Goal: Information Seeking & Learning: Learn about a topic

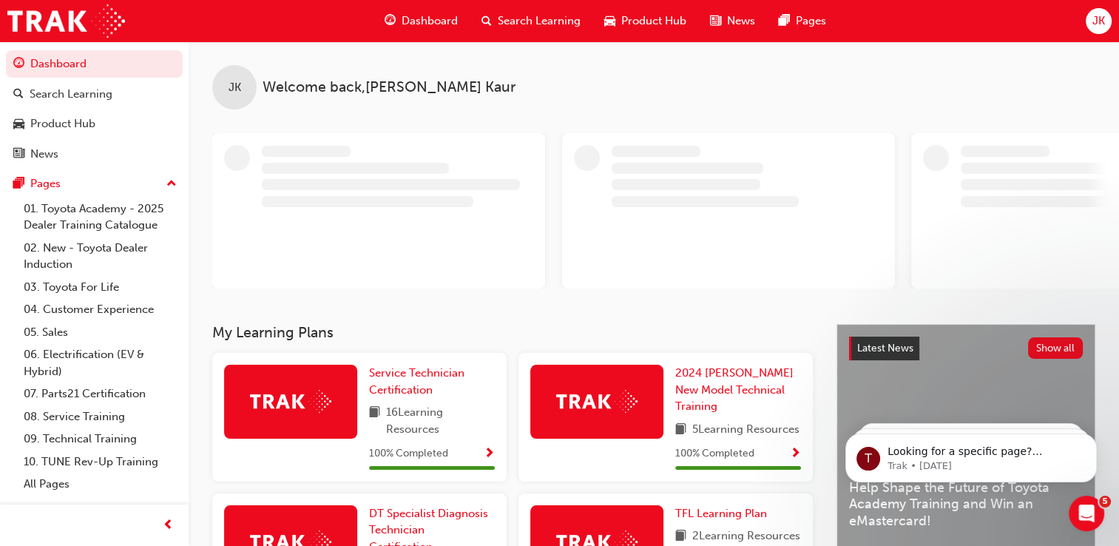
click at [562, 34] on div "Search Learning" at bounding box center [531, 21] width 123 height 30
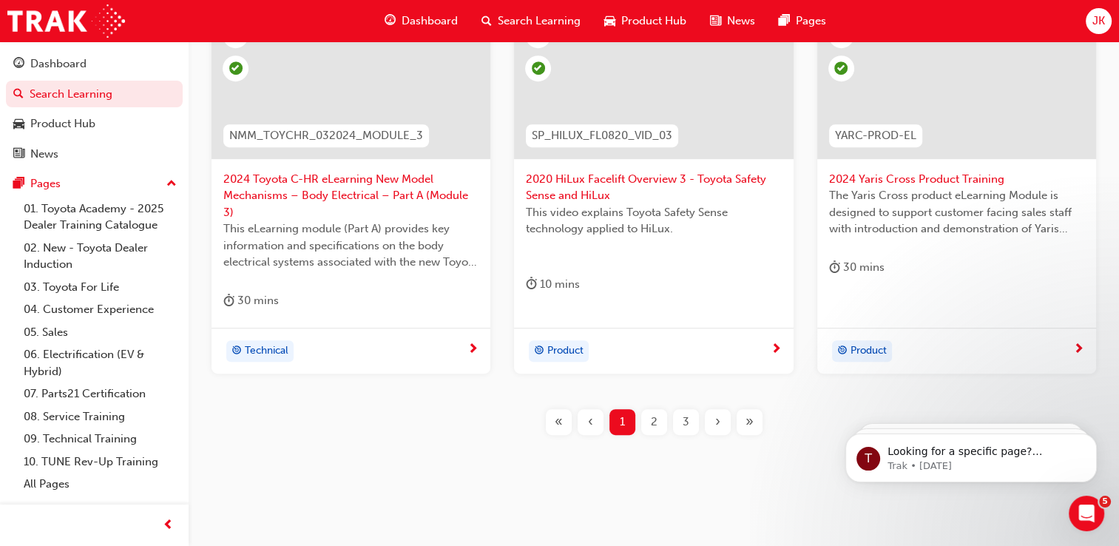
scroll to position [710, 0]
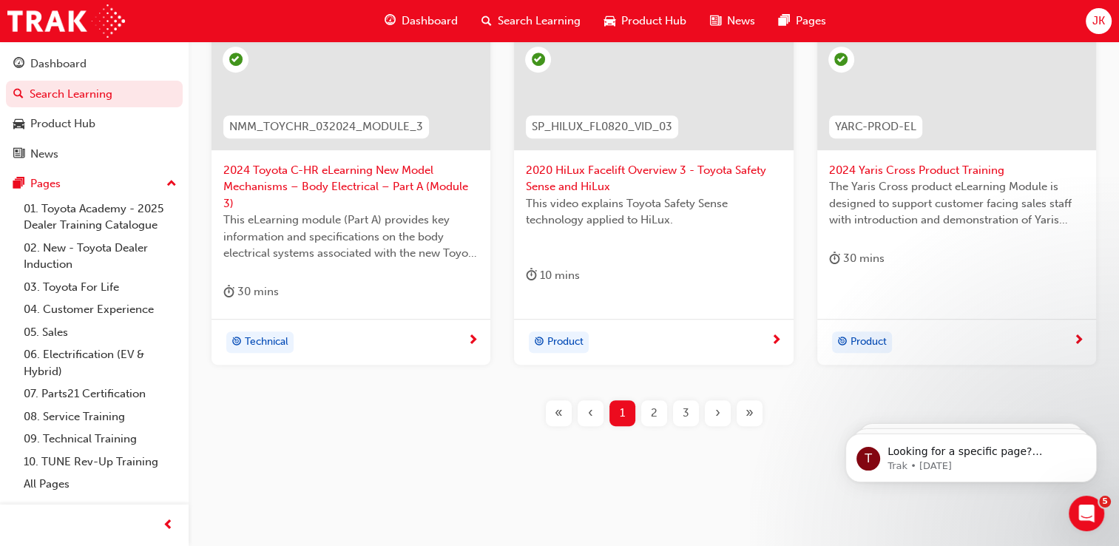
click at [680, 397] on div "SP_LC70_FL1123_EL01 2024 LandCruiser 70 Series (LC70) eLearning Module In this …" at bounding box center [653, 41] width 883 height 818
click at [683, 416] on span "3" at bounding box center [686, 413] width 7 height 17
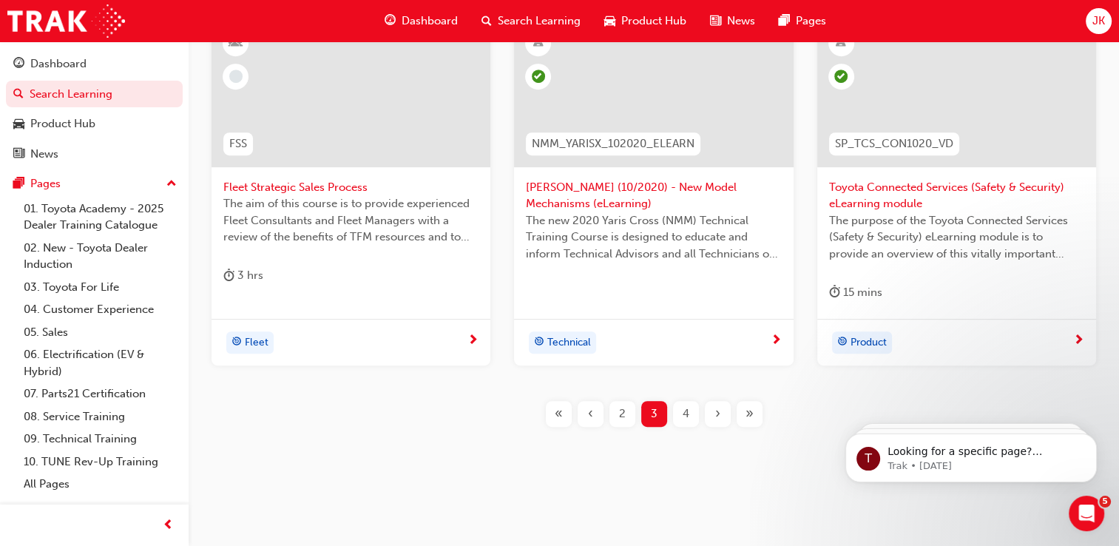
click at [716, 419] on span "›" at bounding box center [717, 413] width 5 height 17
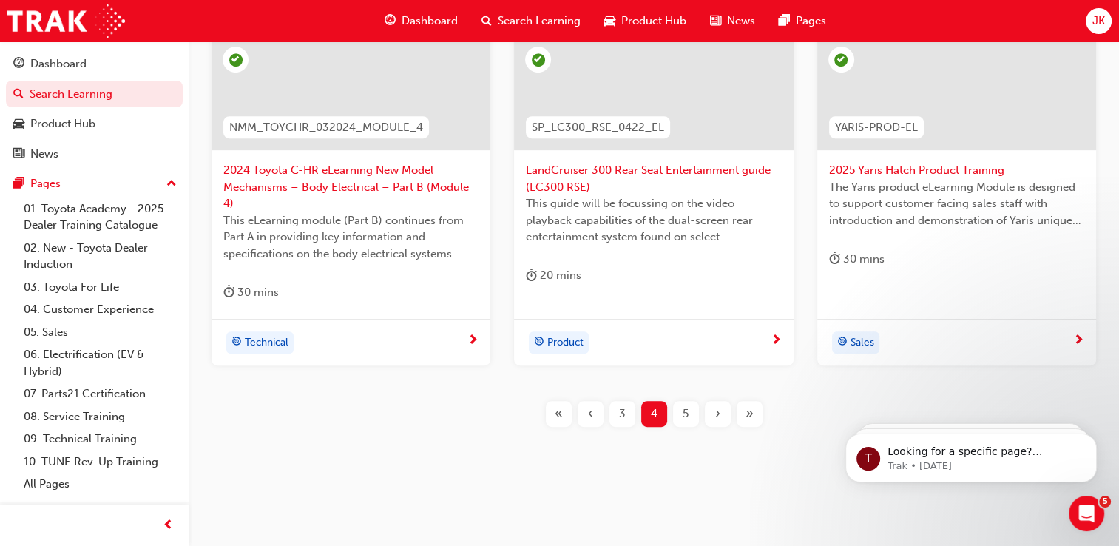
click at [716, 419] on span "›" at bounding box center [717, 413] width 5 height 17
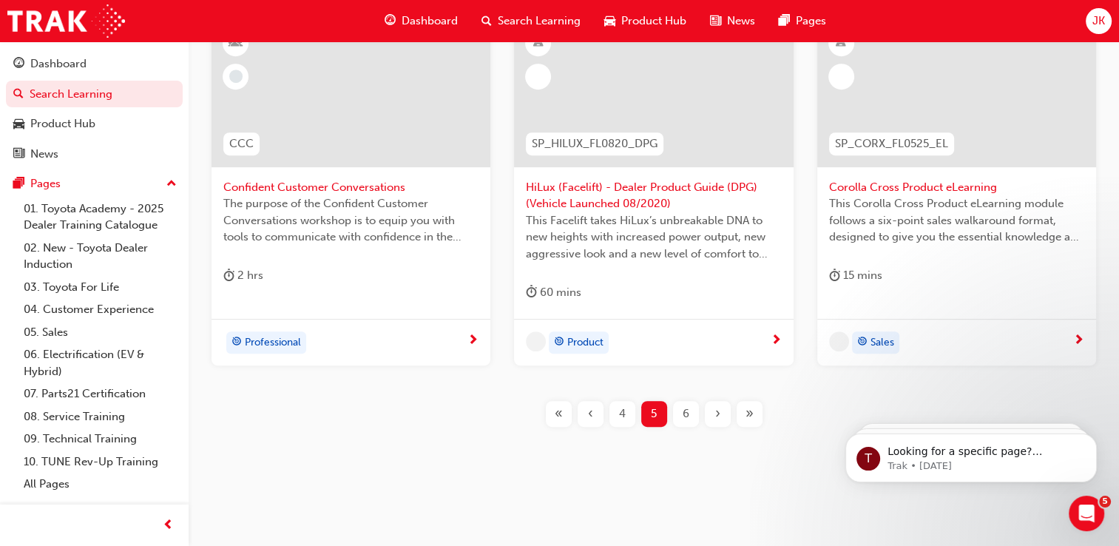
click at [716, 419] on span "›" at bounding box center [717, 413] width 5 height 17
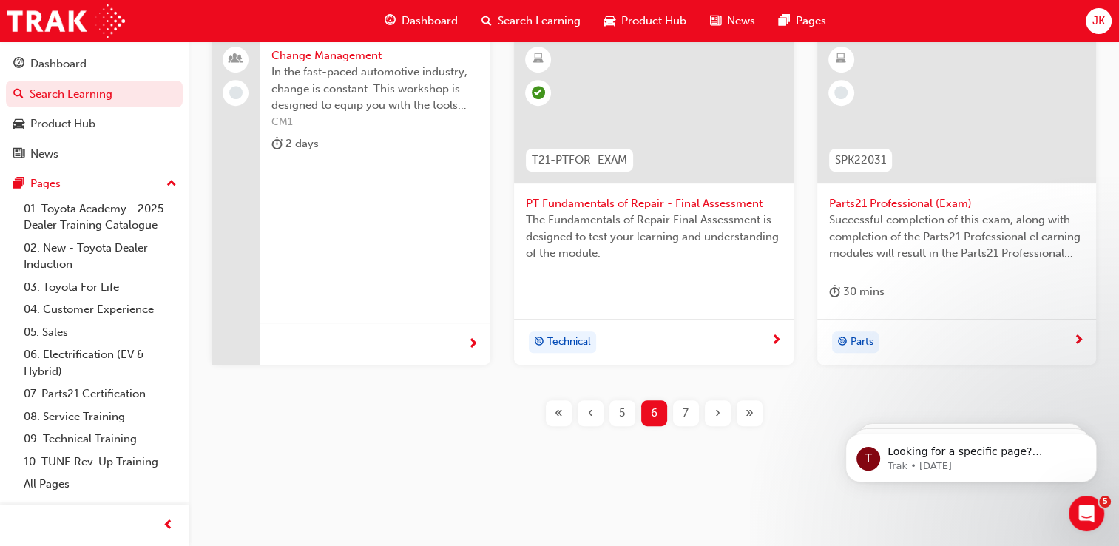
click at [716, 419] on span "›" at bounding box center [717, 413] width 5 height 17
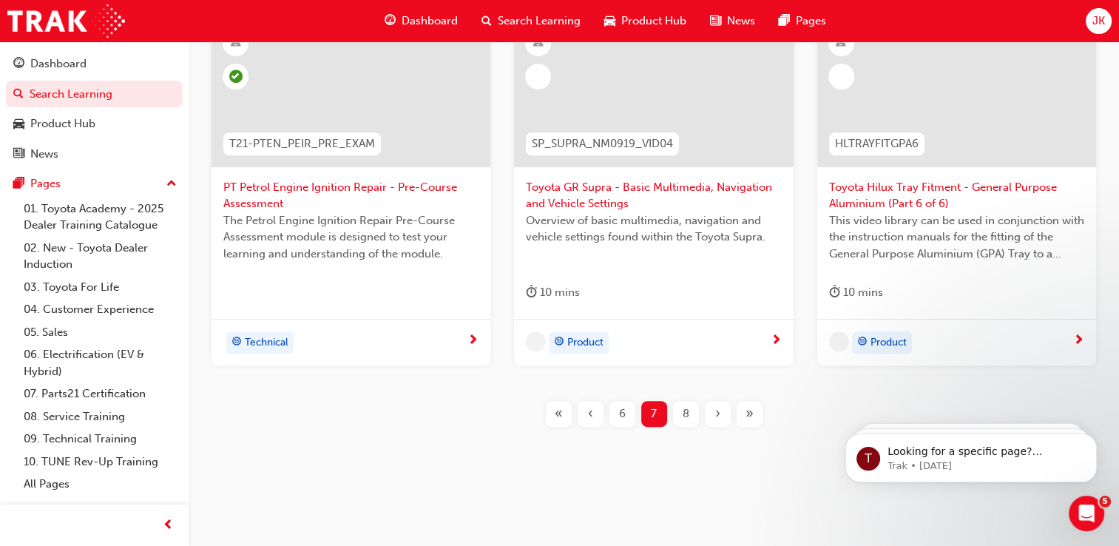
click at [716, 419] on span "›" at bounding box center [717, 413] width 5 height 17
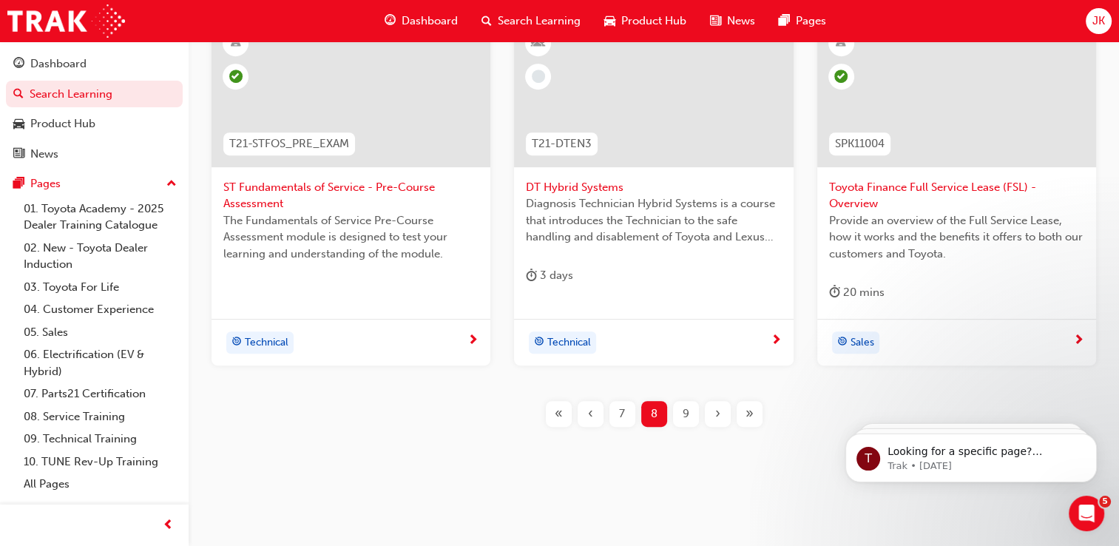
click at [716, 419] on span "›" at bounding box center [717, 413] width 5 height 17
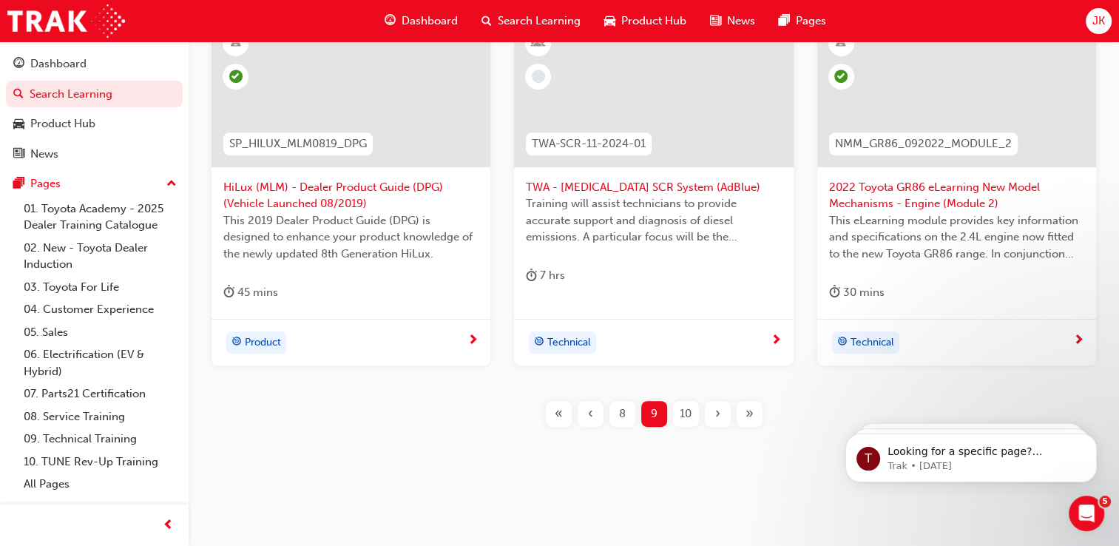
click at [711, 419] on div "›" at bounding box center [718, 414] width 26 height 26
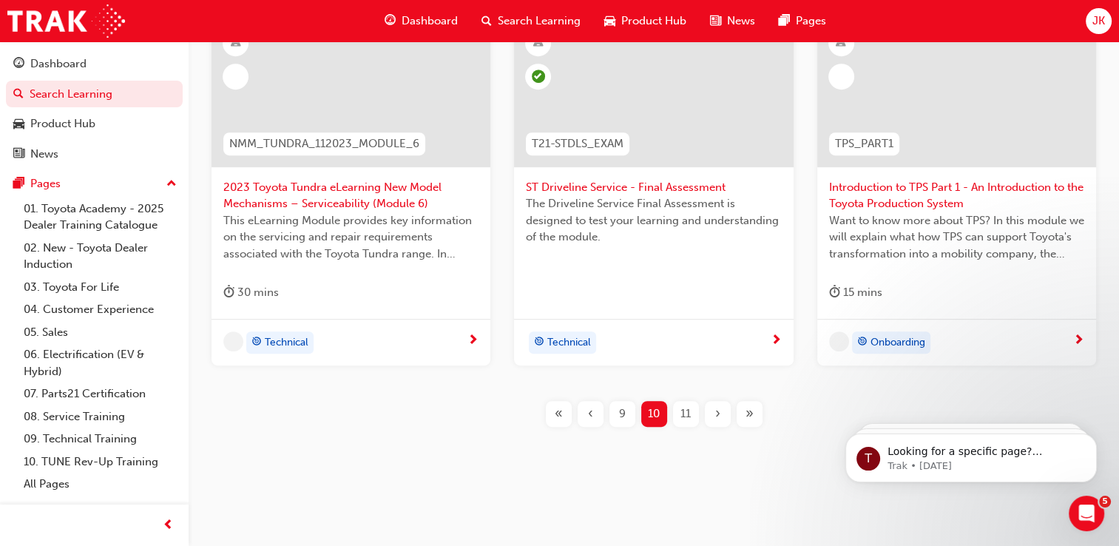
click at [711, 419] on div "›" at bounding box center [718, 414] width 26 height 26
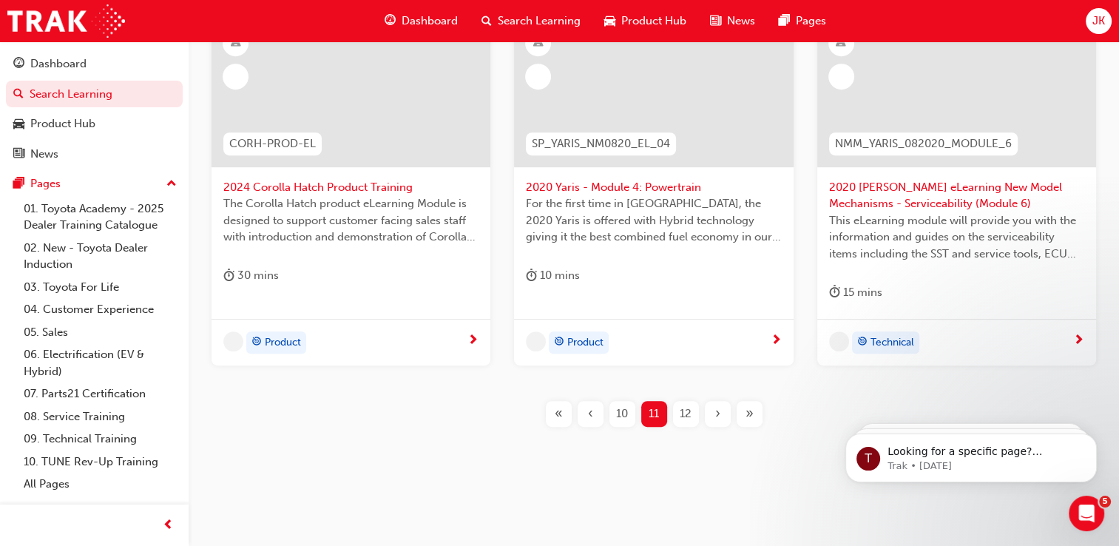
click at [711, 419] on div "›" at bounding box center [718, 414] width 26 height 26
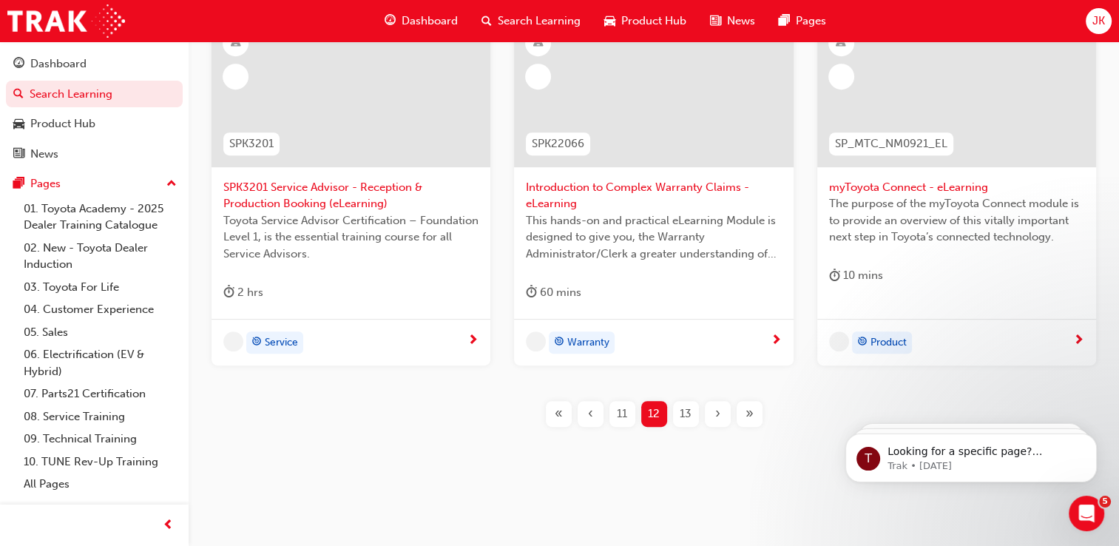
click at [711, 419] on div "›" at bounding box center [718, 414] width 26 height 26
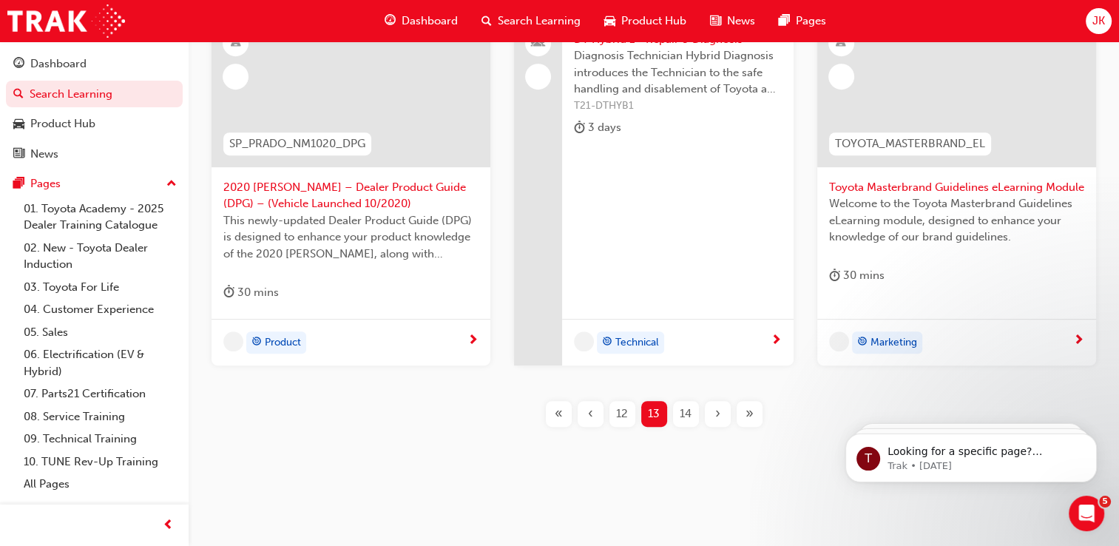
click at [711, 419] on div "›" at bounding box center [718, 414] width 26 height 26
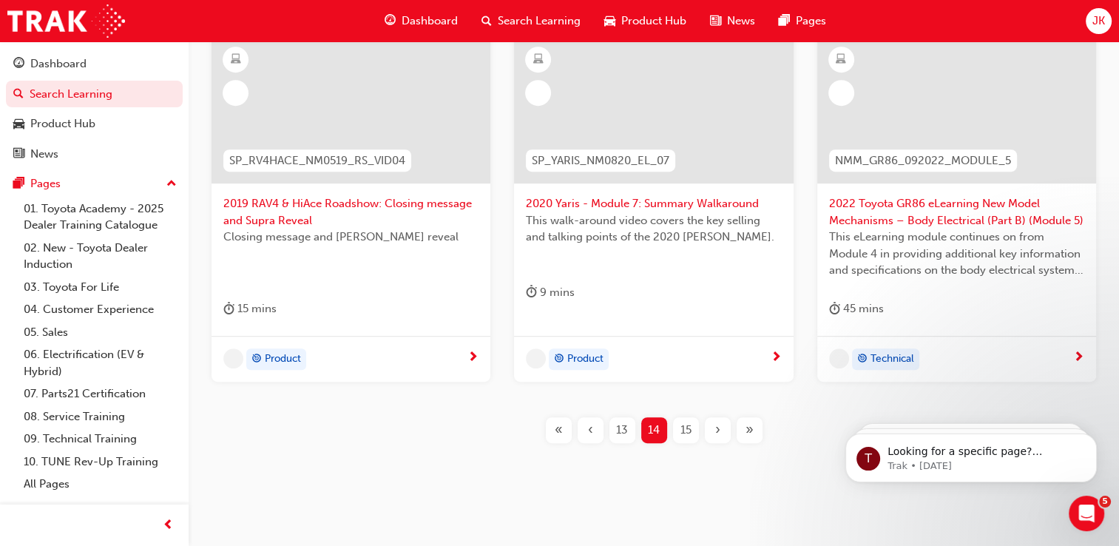
click at [711, 419] on div "›" at bounding box center [718, 430] width 26 height 26
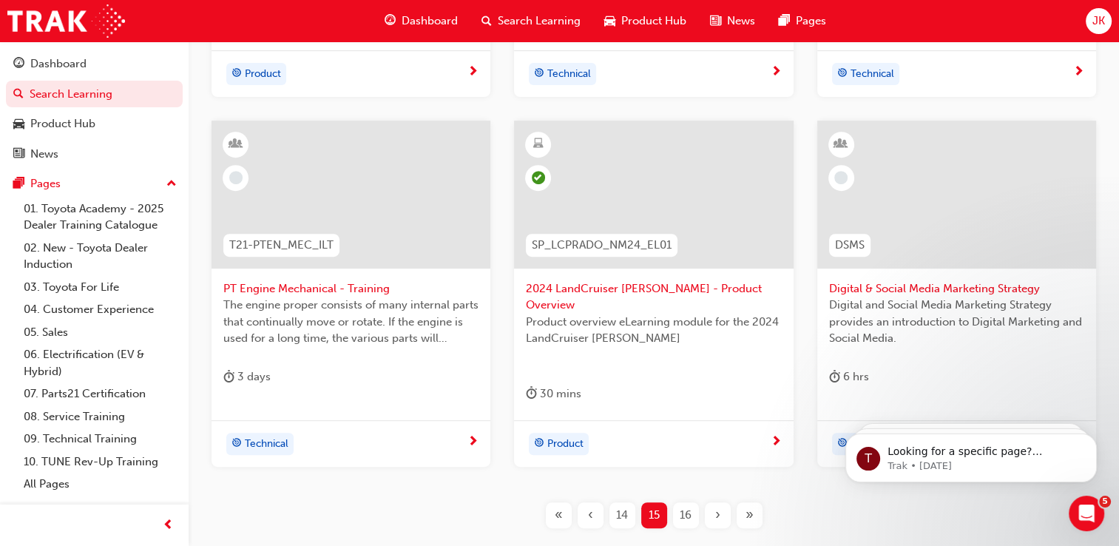
scroll to position [606, 0]
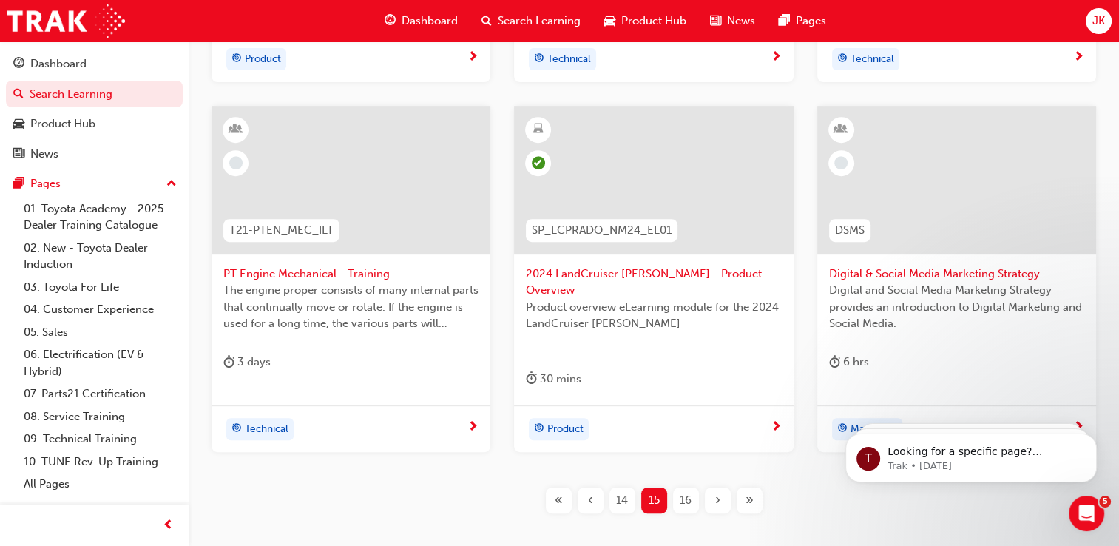
click at [691, 487] on div "16" at bounding box center [686, 500] width 26 height 26
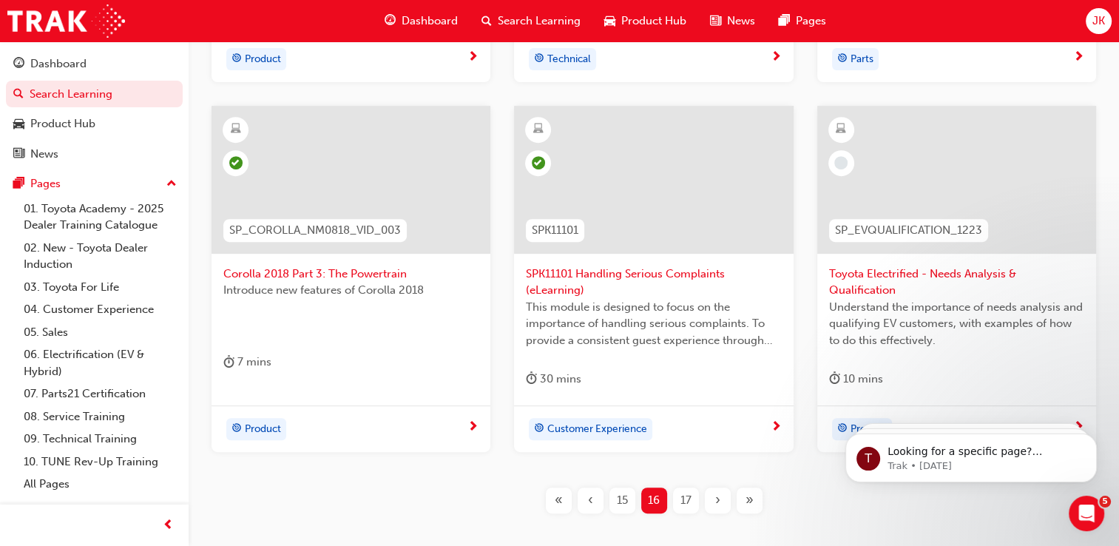
click at [680, 508] on span "17" at bounding box center [685, 500] width 11 height 17
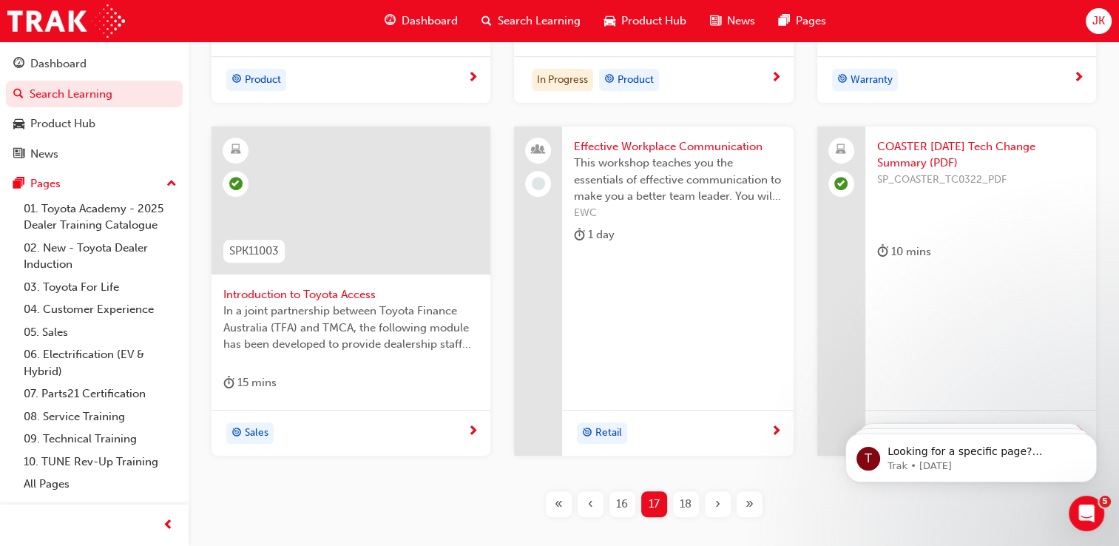
scroll to position [677, 0]
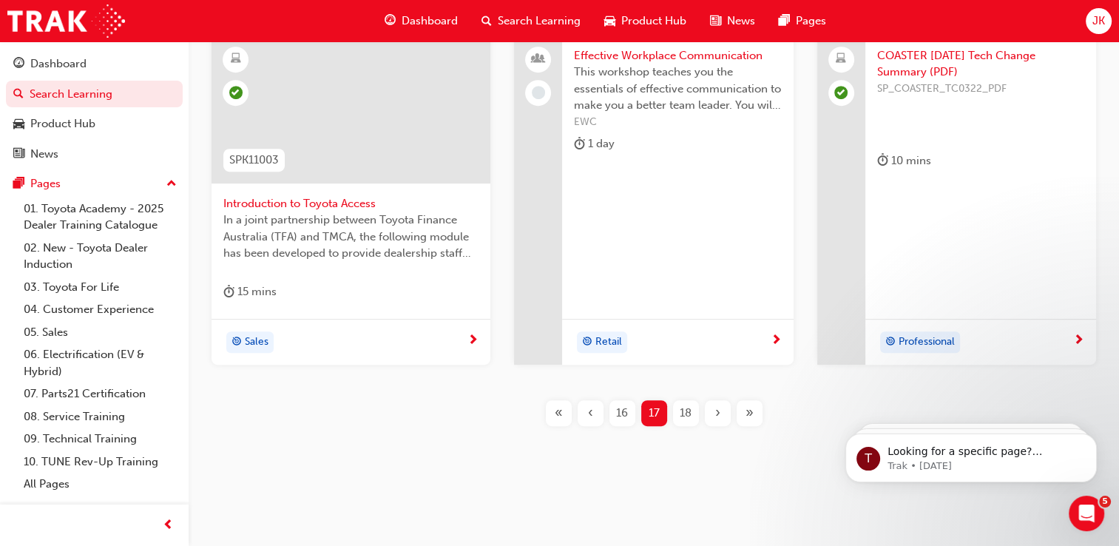
click at [688, 411] on span "18" at bounding box center [686, 413] width 12 height 17
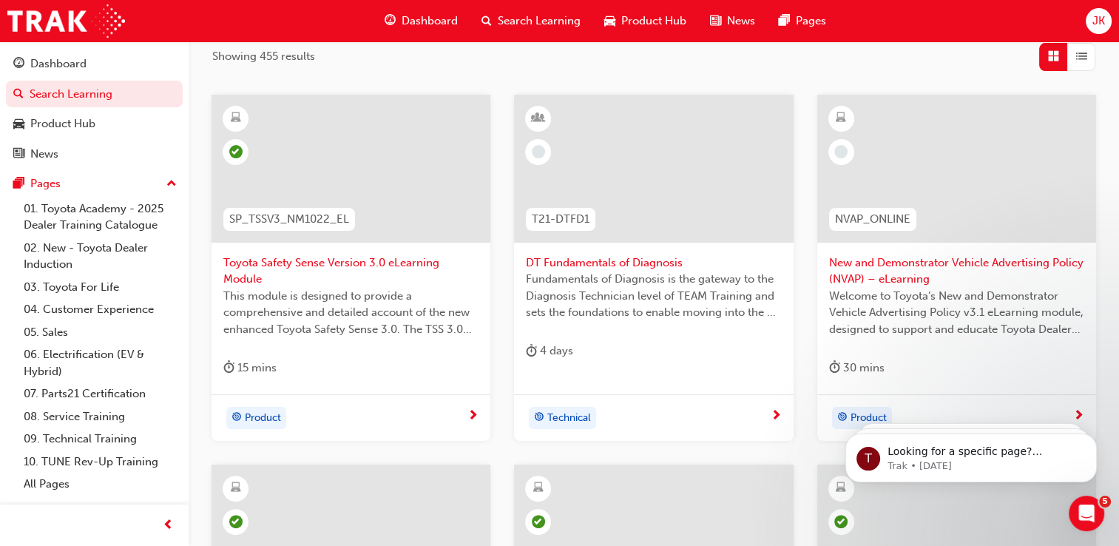
scroll to position [251, 0]
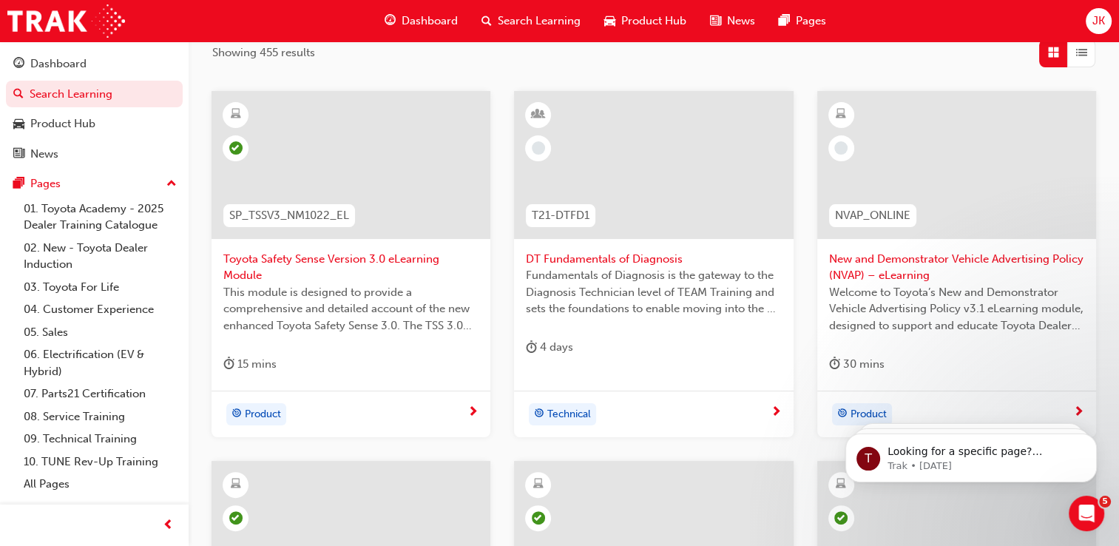
click at [926, 259] on span "New and Demonstrator Vehicle Advertising Policy (NVAP) – eLearning" at bounding box center [956, 267] width 255 height 33
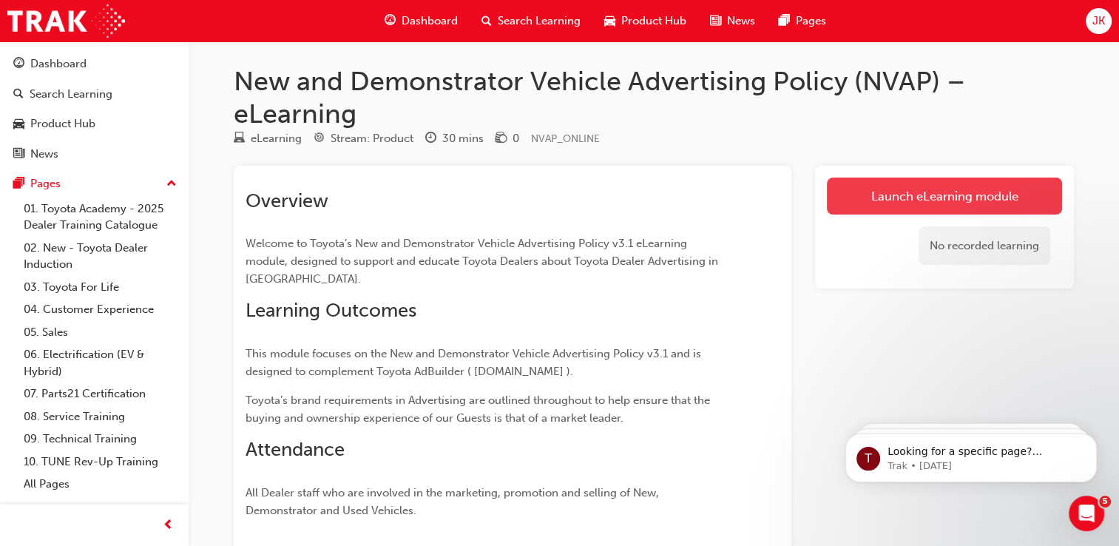
click at [867, 200] on link "Launch eLearning module" at bounding box center [944, 195] width 235 height 37
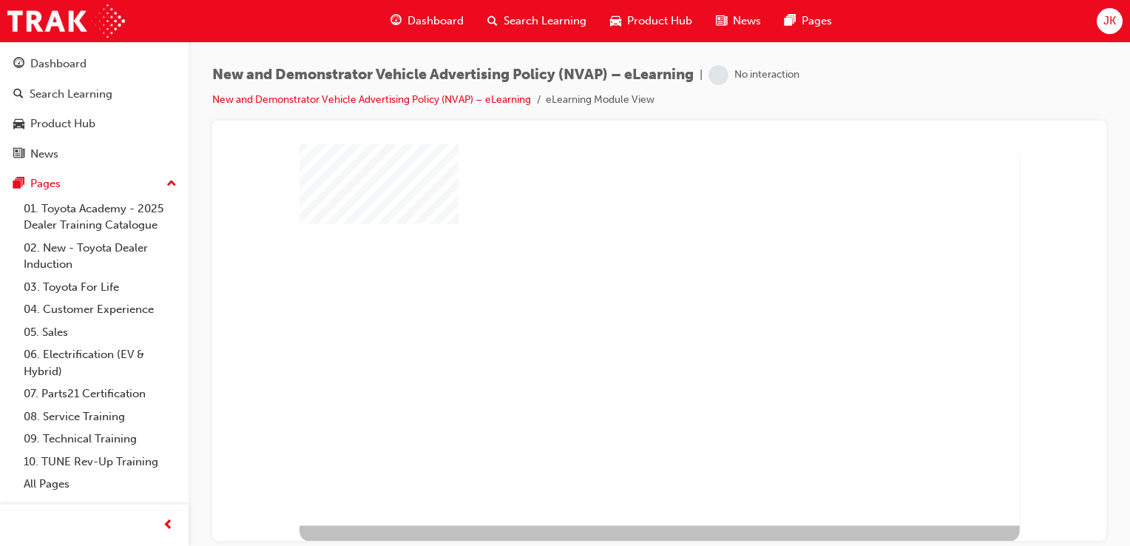
click at [629, 303] on div "play" at bounding box center [629, 303] width 0 height 0
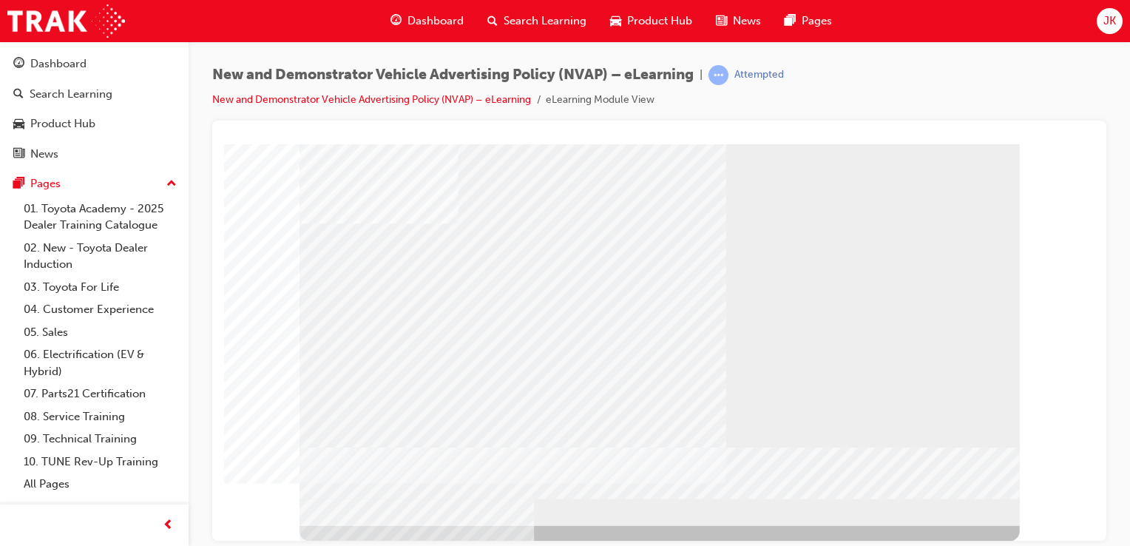
click at [295, 149] on div "multistate" at bounding box center [659, 149] width 859 height 0
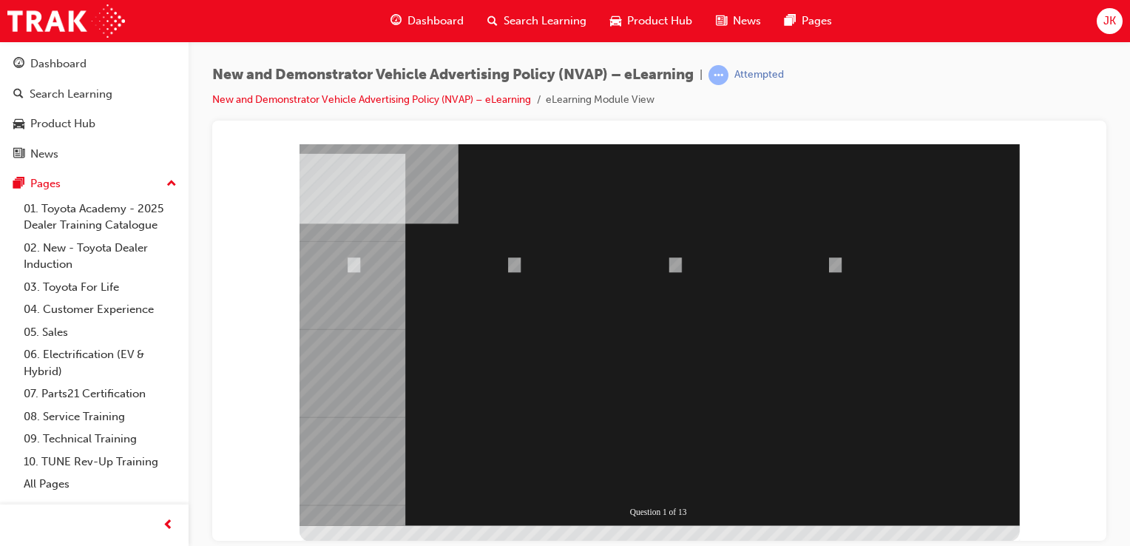
radio input "false"
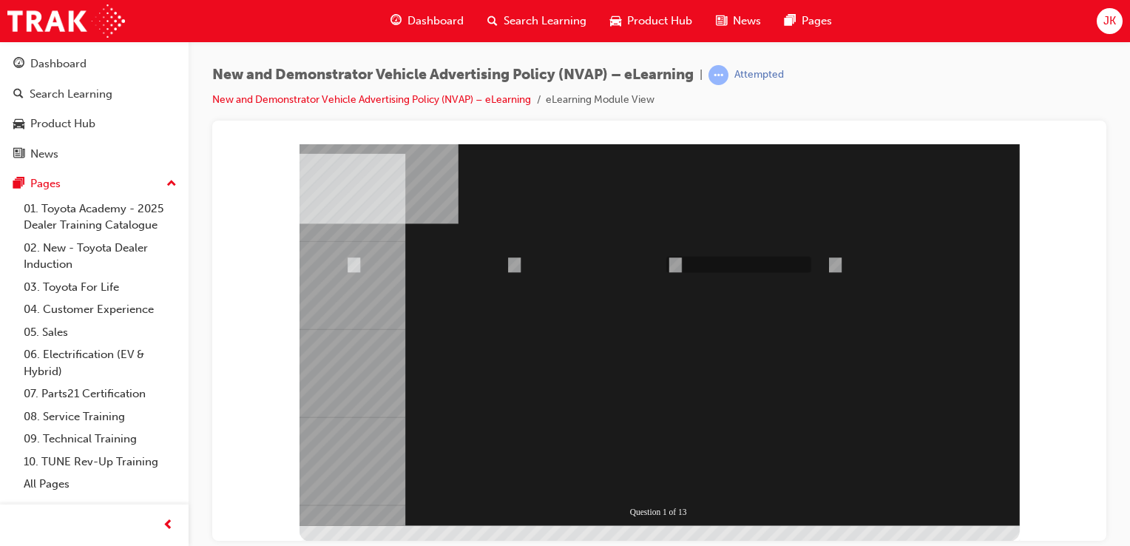
radio input "true"
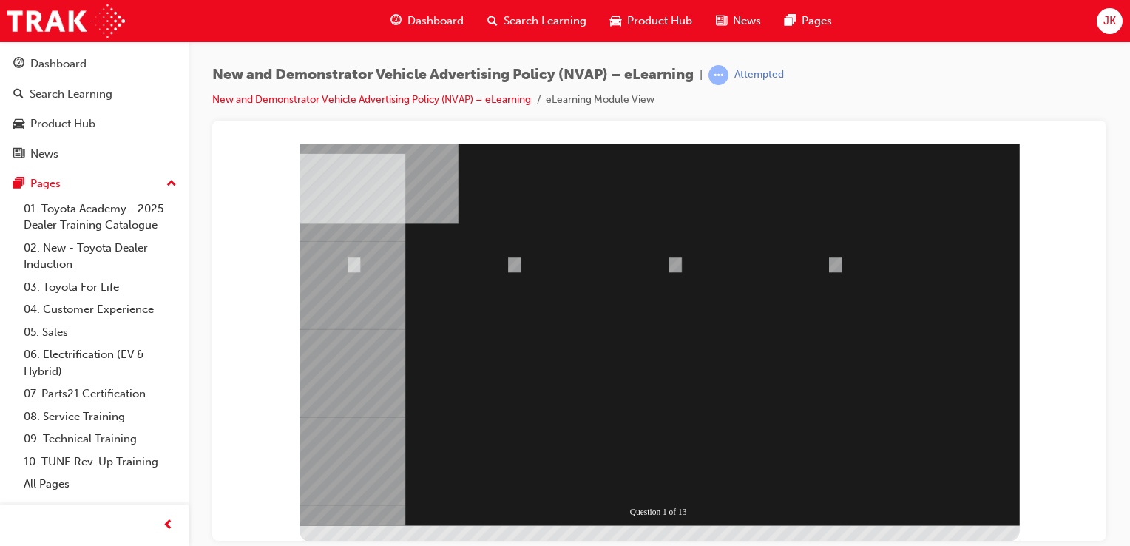
click at [673, 497] on div "Question 1 of 13" at bounding box center [660, 334] width 720 height 382
click at [666, 484] on div at bounding box center [660, 334] width 720 height 382
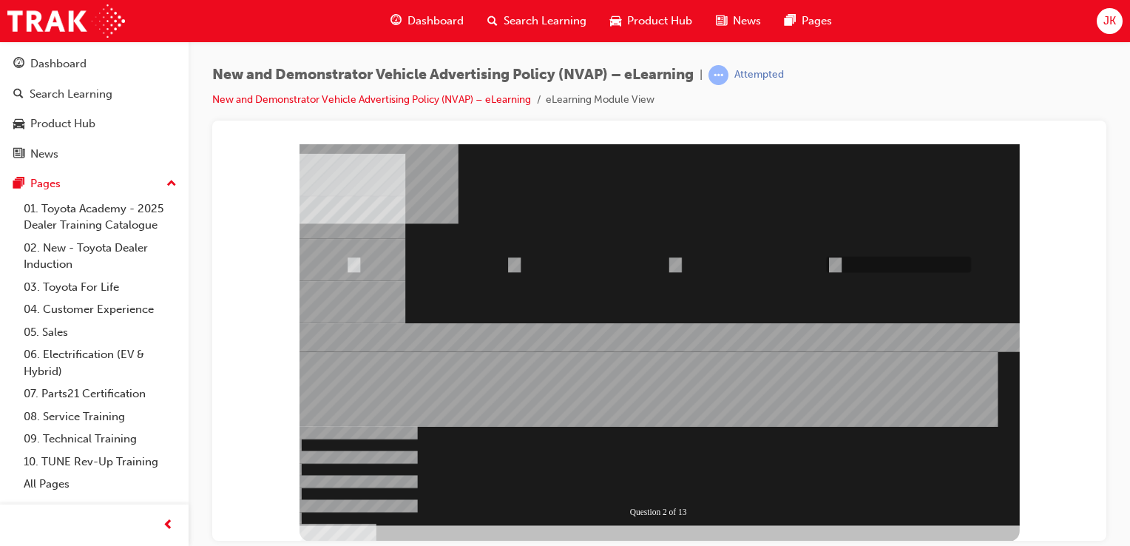
radio input "true"
click at [526, 279] on div "Question 2 of 13" at bounding box center [660, 334] width 720 height 382
radio input "true"
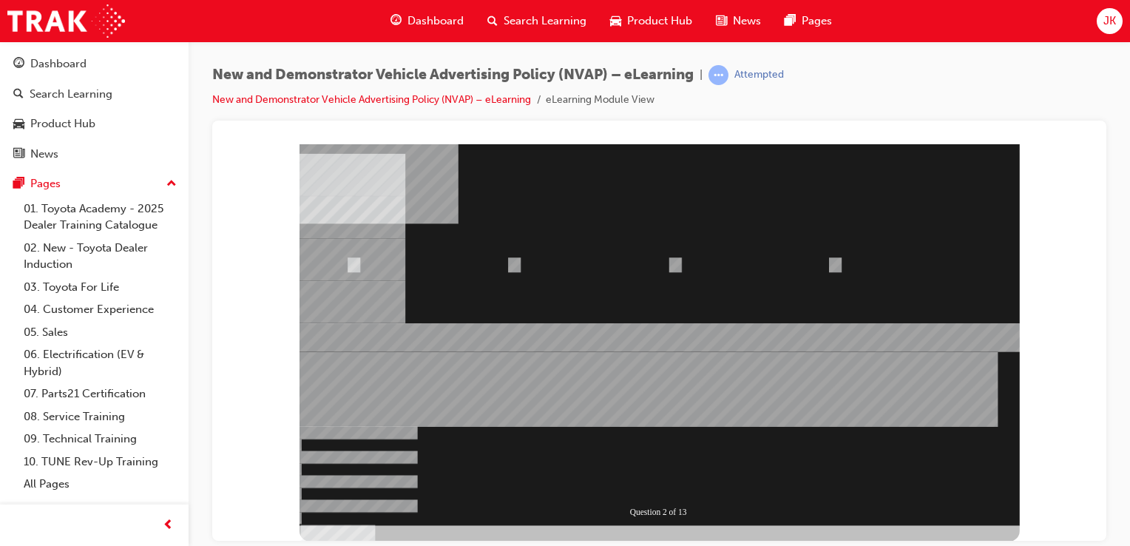
click at [682, 490] on div at bounding box center [660, 334] width 720 height 382
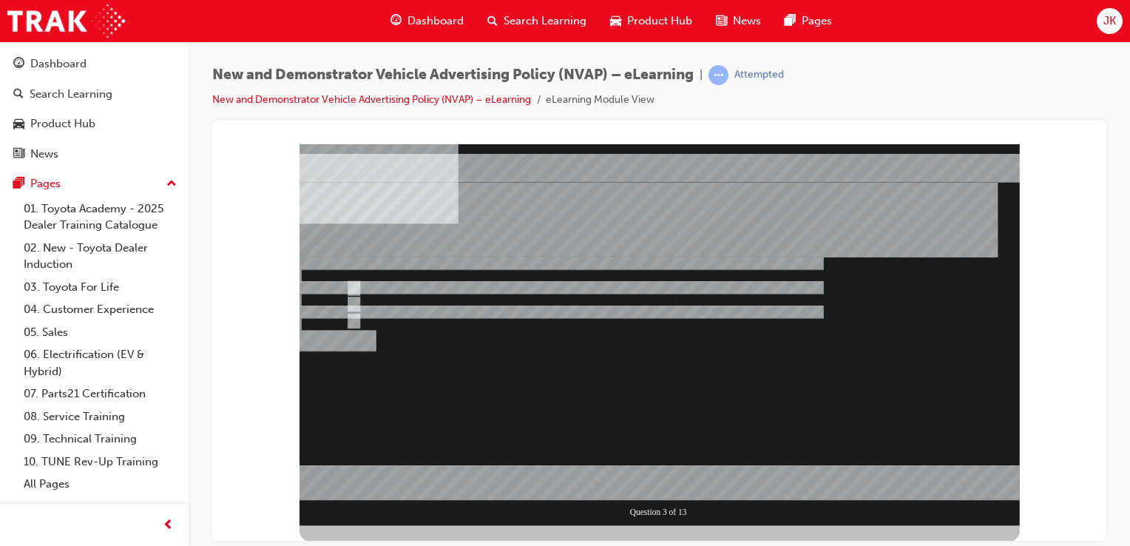
click at [677, 487] on div at bounding box center [660, 334] width 720 height 382
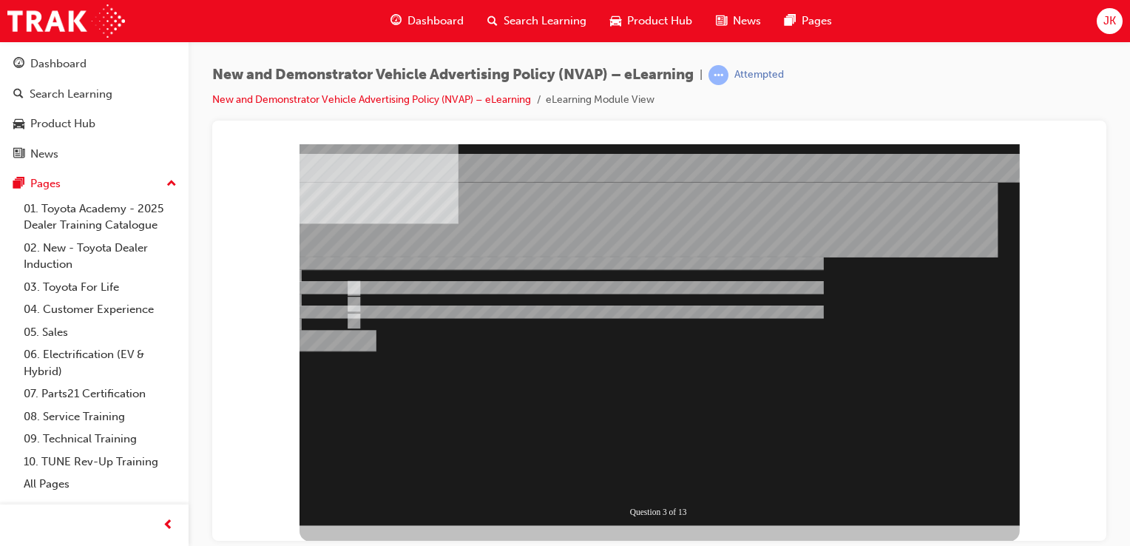
radio input "false"
radio input "true"
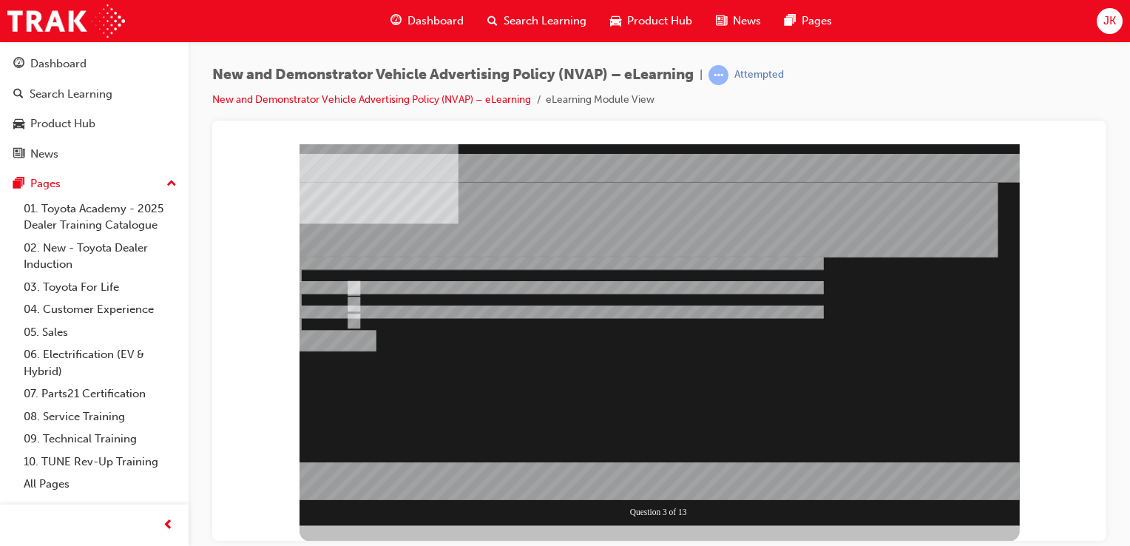
click at [647, 482] on div at bounding box center [660, 334] width 720 height 382
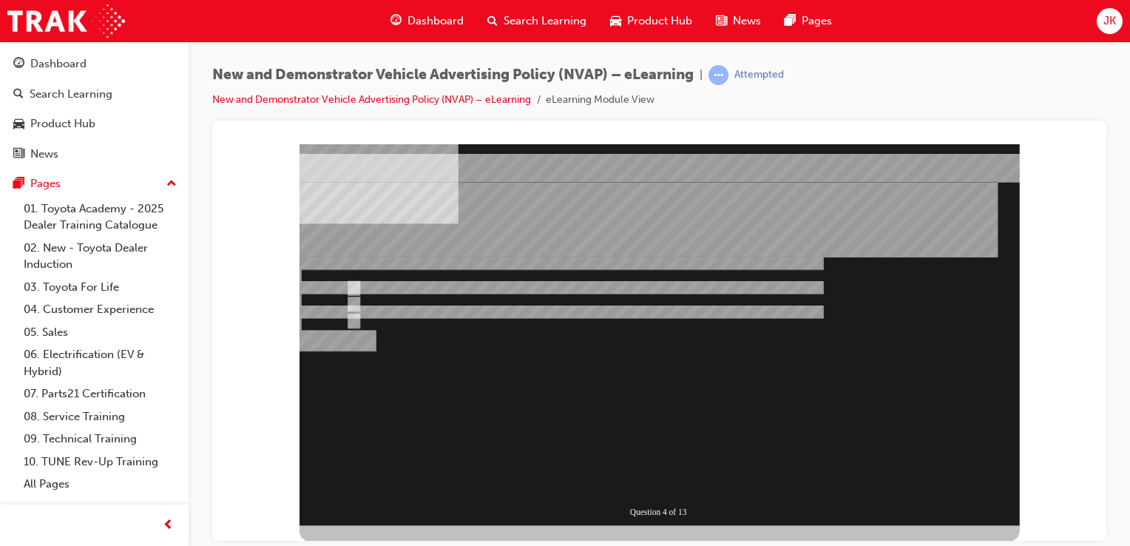
click at [970, 493] on div "Question 4 of 13" at bounding box center [660, 334] width 720 height 382
radio input "true"
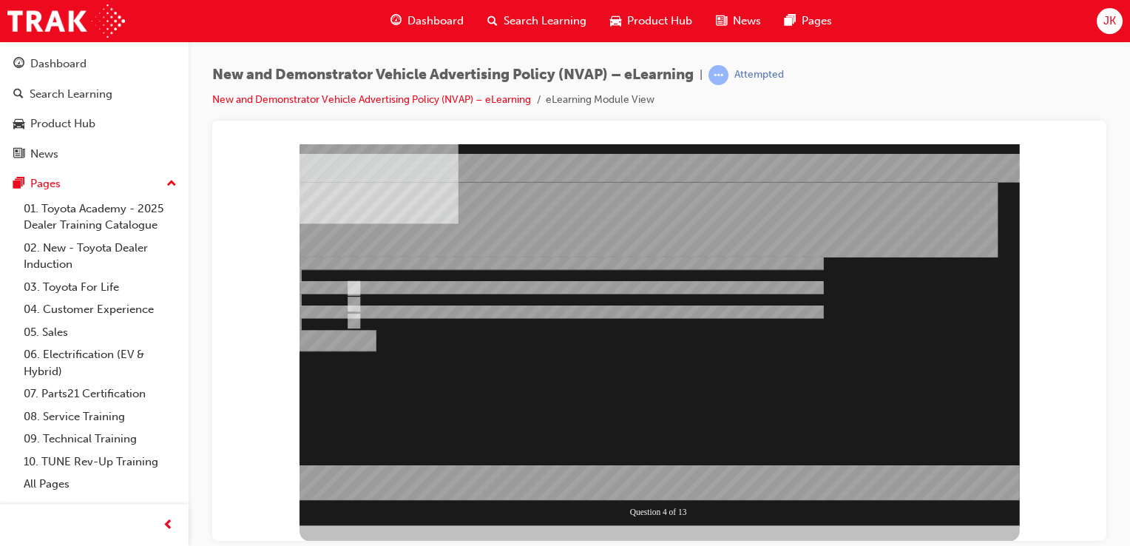
click at [519, 300] on div at bounding box center [660, 334] width 720 height 382
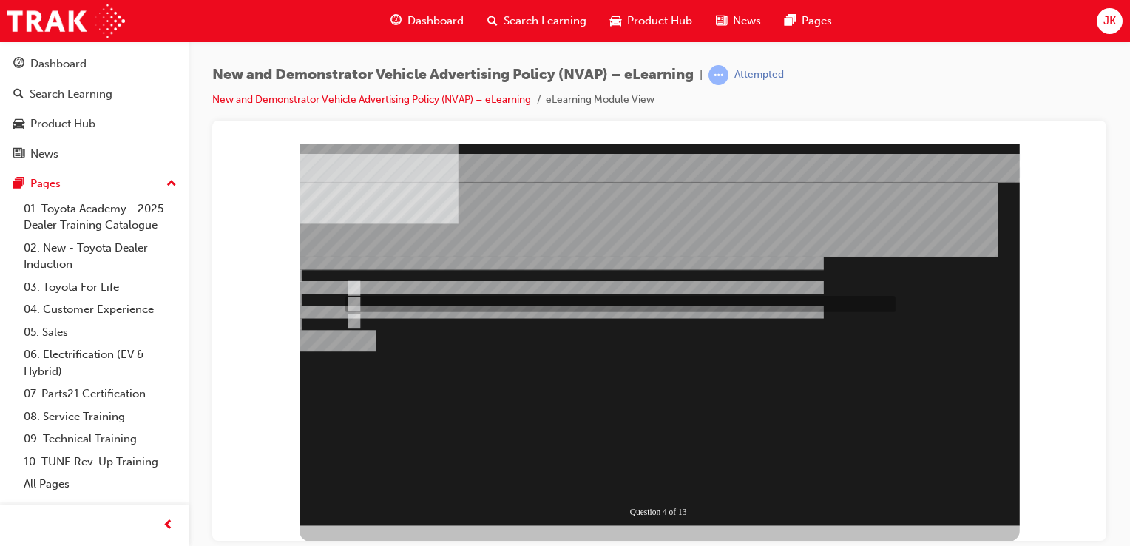
radio input "true"
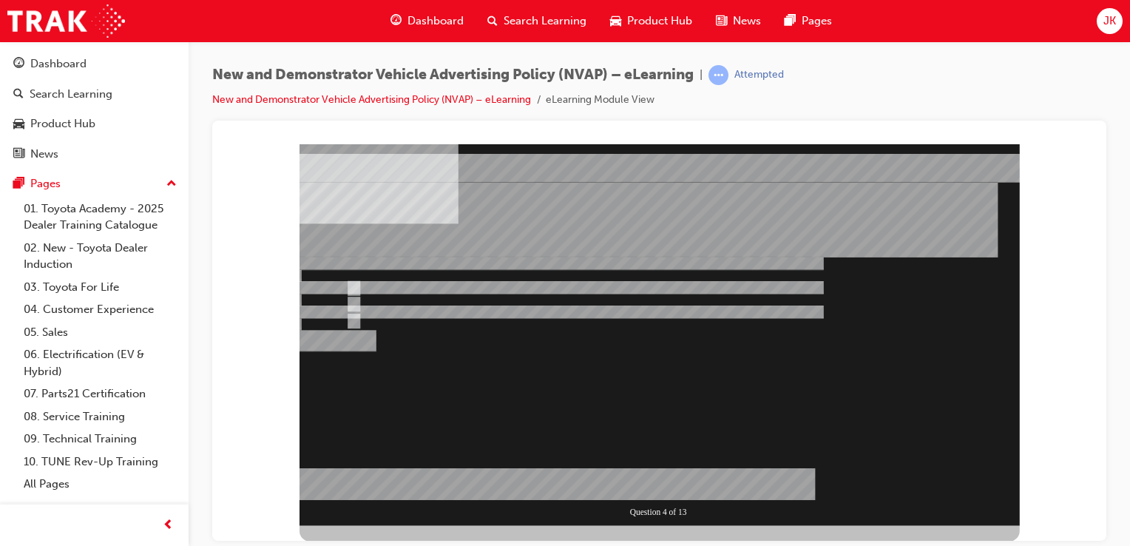
click at [657, 476] on div at bounding box center [660, 334] width 720 height 382
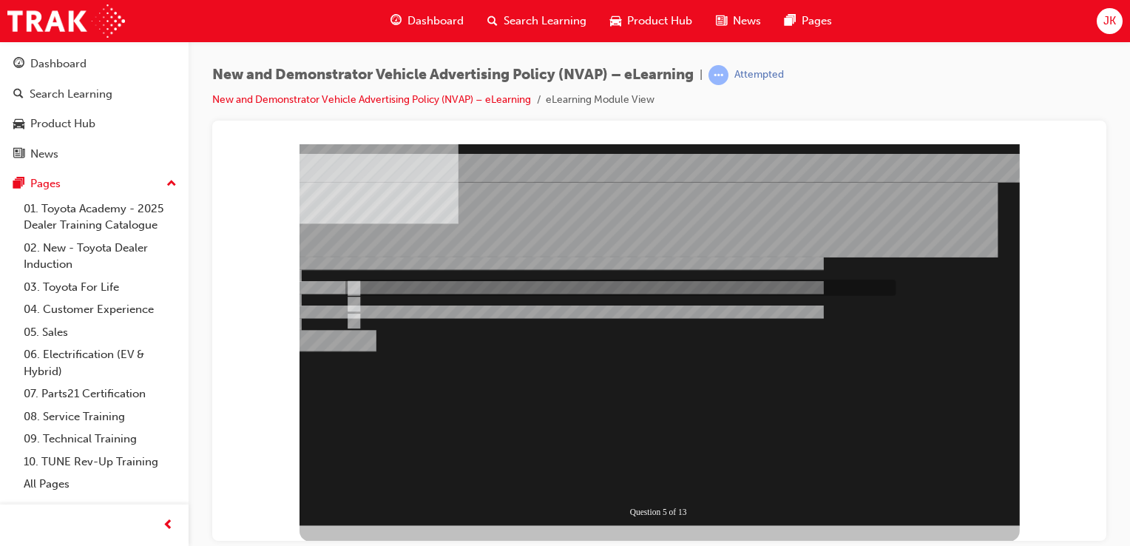
radio input "true"
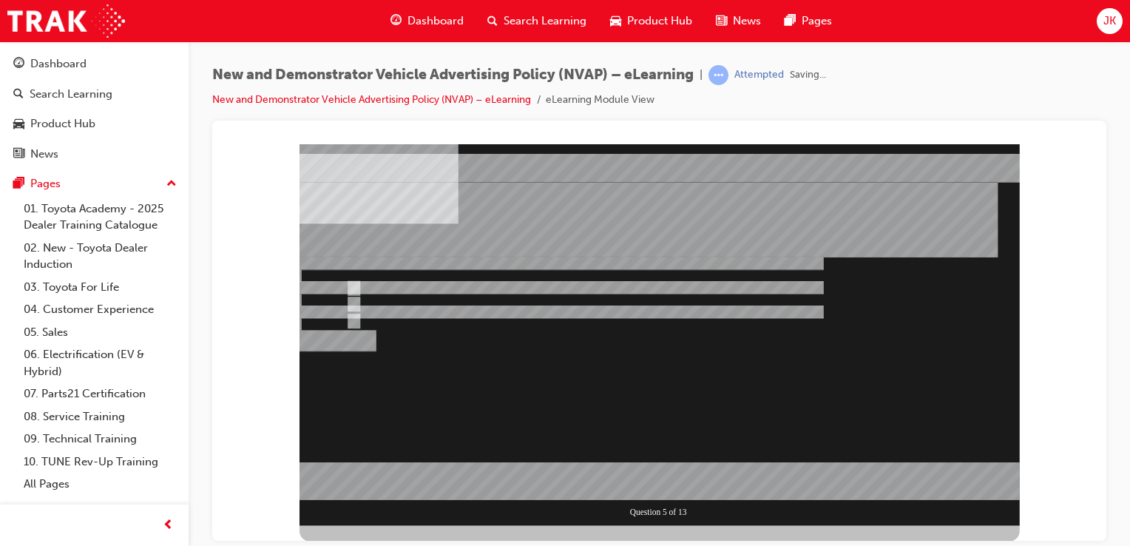
click at [669, 481] on div at bounding box center [660, 334] width 720 height 382
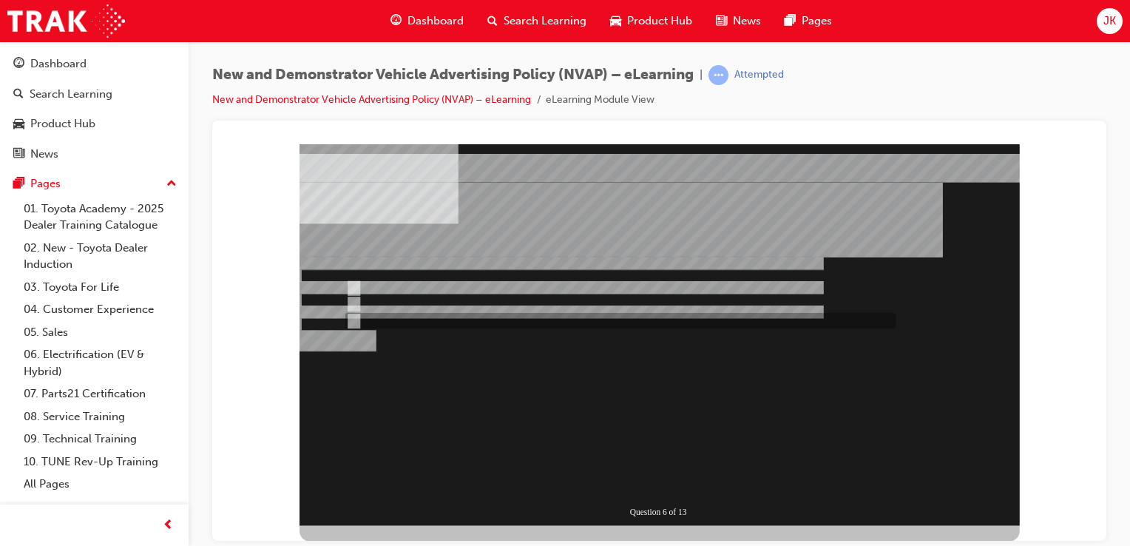
radio input "true"
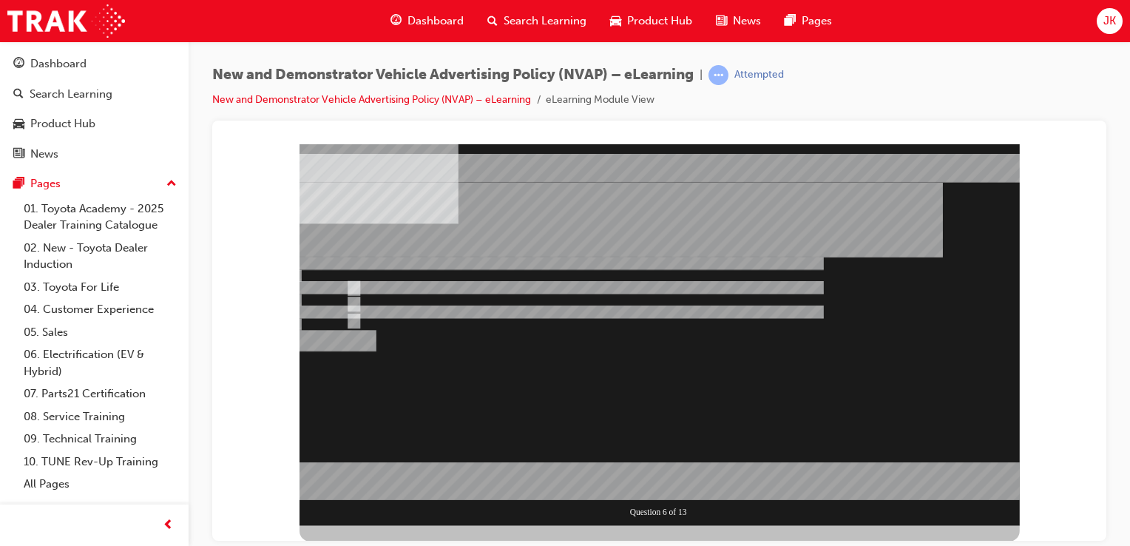
click at [668, 489] on div at bounding box center [660, 334] width 720 height 382
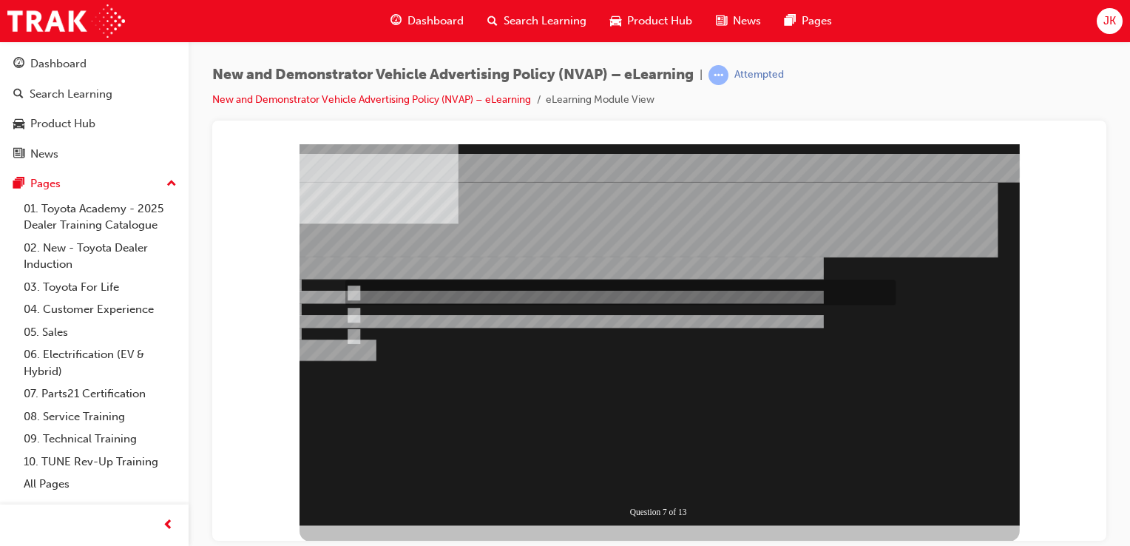
radio input "true"
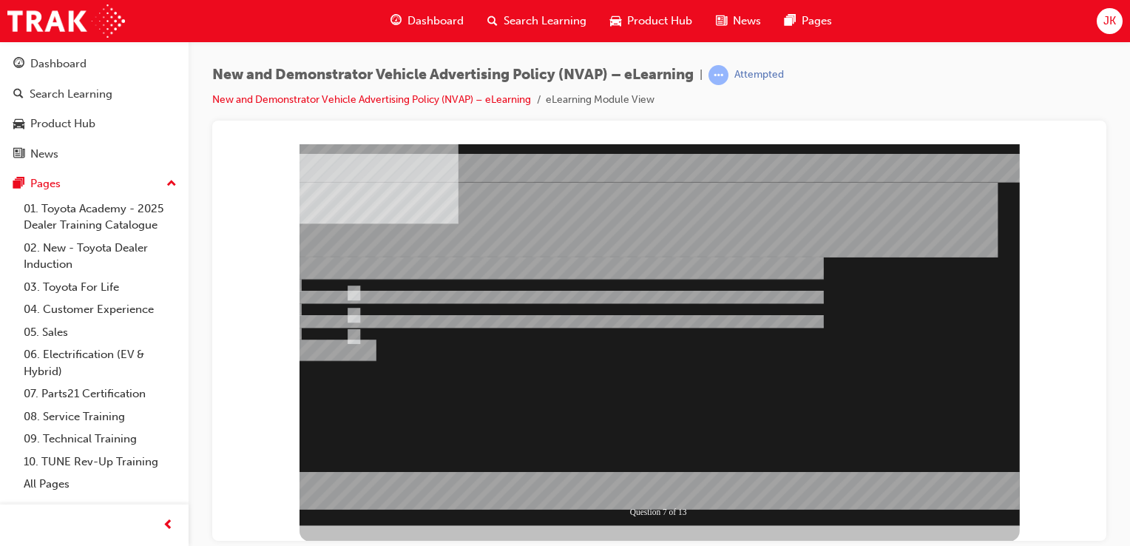
click at [668, 478] on div at bounding box center [660, 334] width 720 height 382
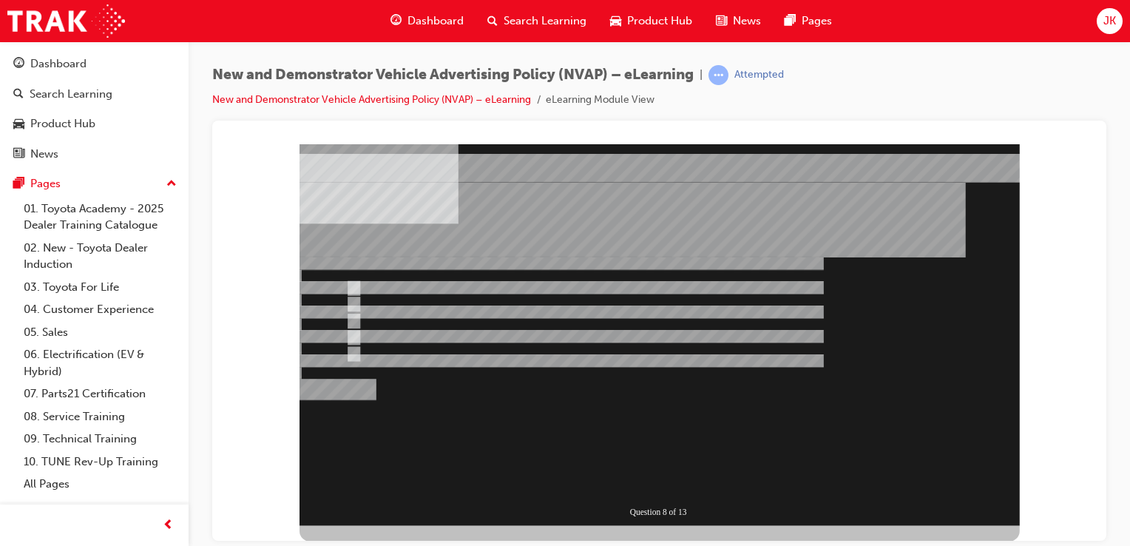
click at [947, 504] on div "Question 8 of 13" at bounding box center [660, 334] width 720 height 382
checkbox input "true"
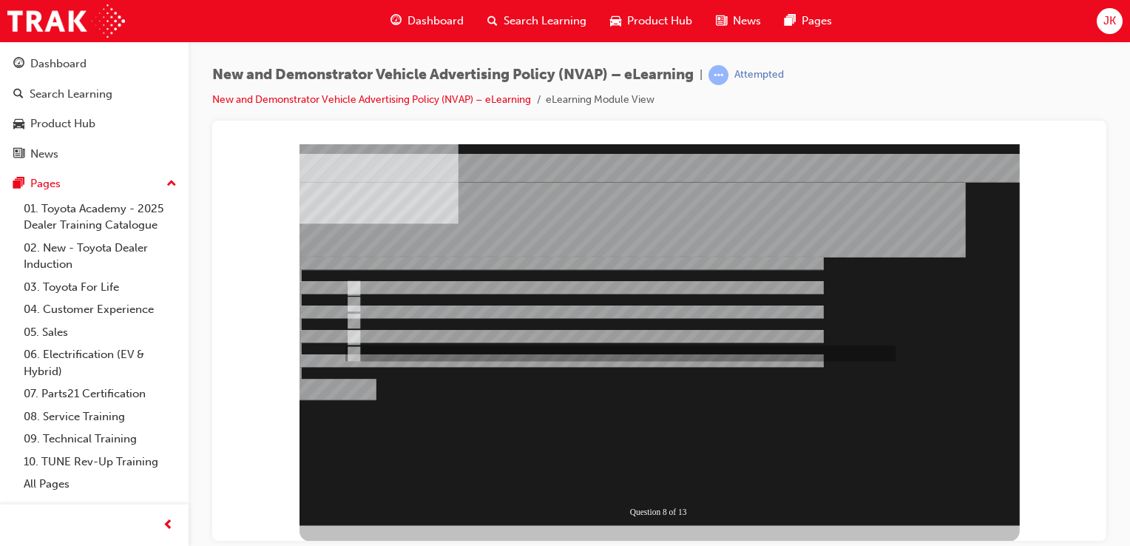
checkbox input "true"
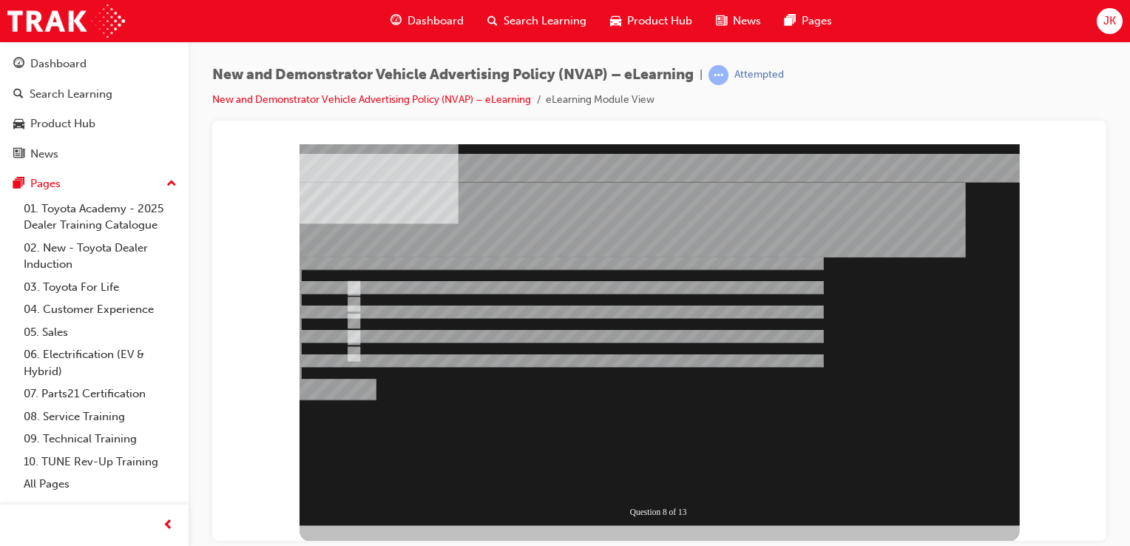
click at [658, 466] on div "" at bounding box center [557, 453] width 515 height 32
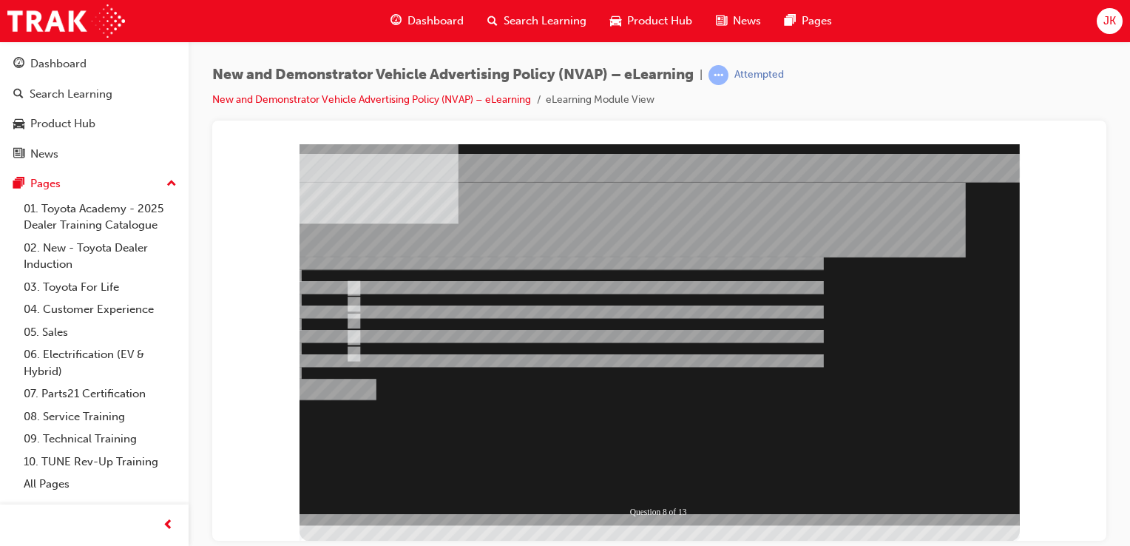
click at [423, 300] on div at bounding box center [660, 334] width 720 height 382
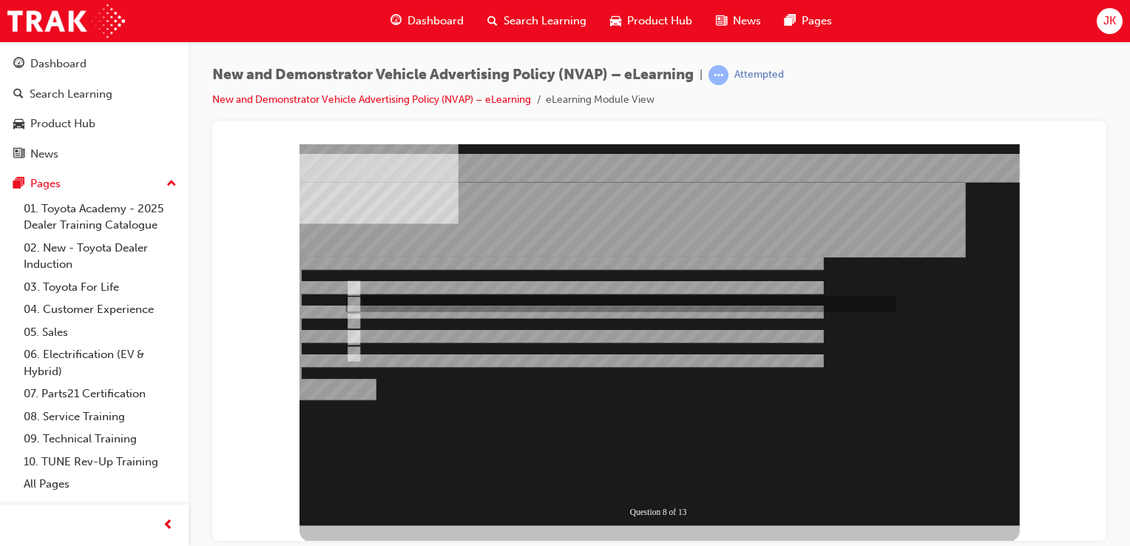
checkbox input "false"
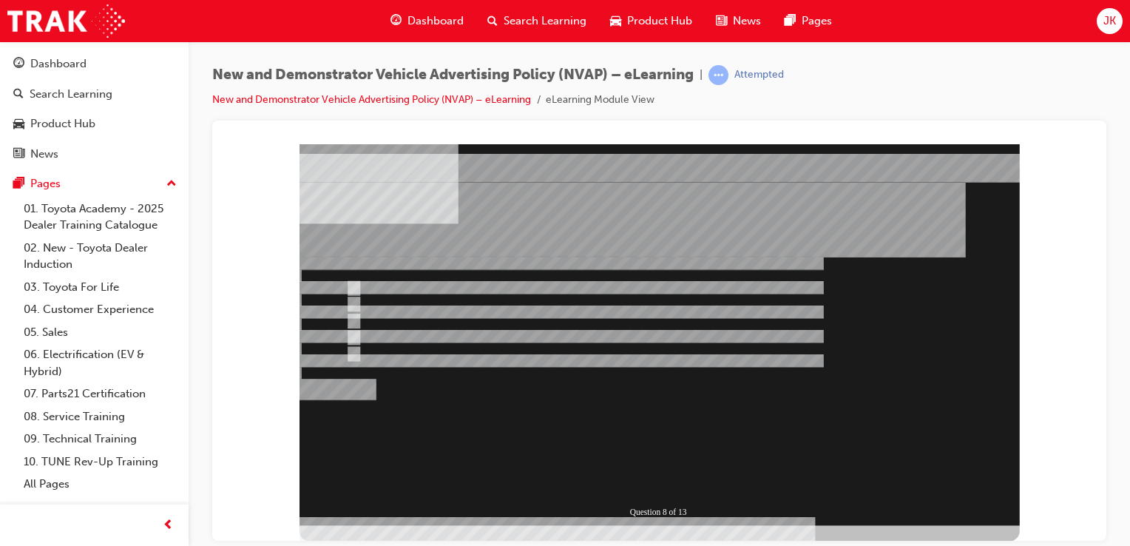
click at [672, 485] on div at bounding box center [660, 334] width 720 height 382
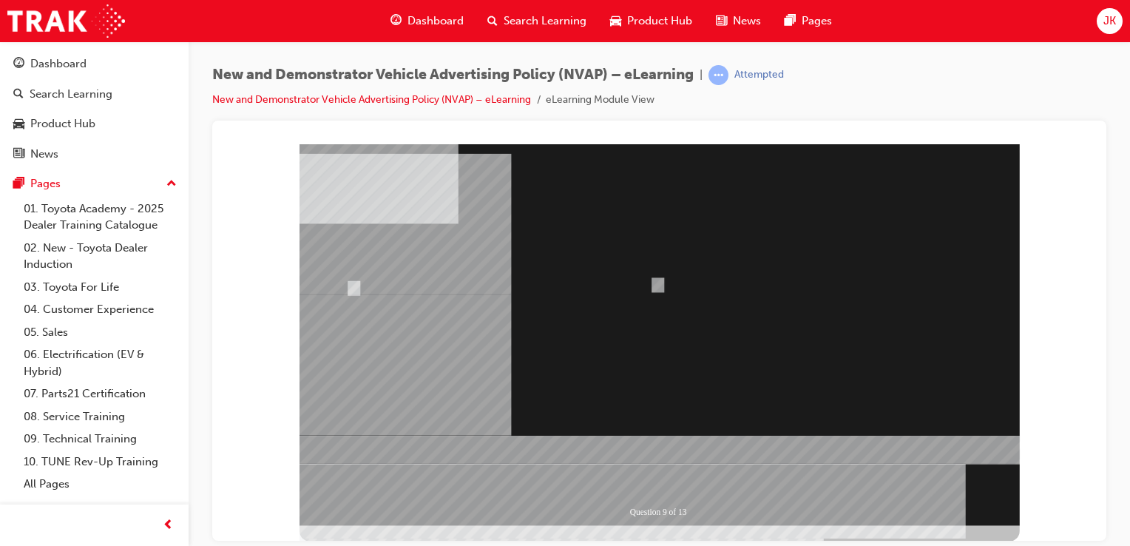
radio input "true"
click at [669, 482] on div at bounding box center [660, 334] width 720 height 382
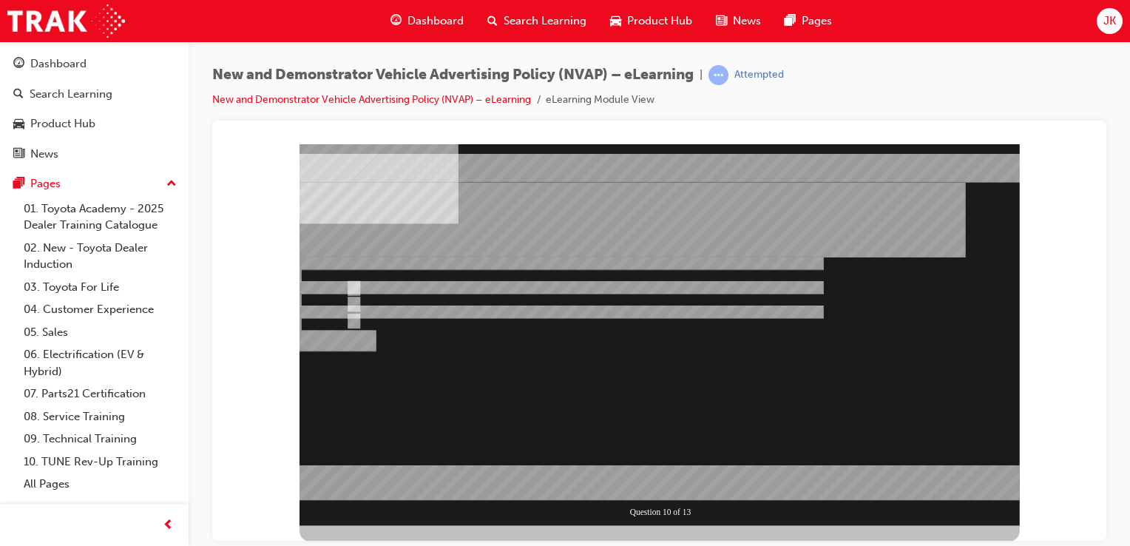
click at [422, 319] on div at bounding box center [660, 334] width 720 height 382
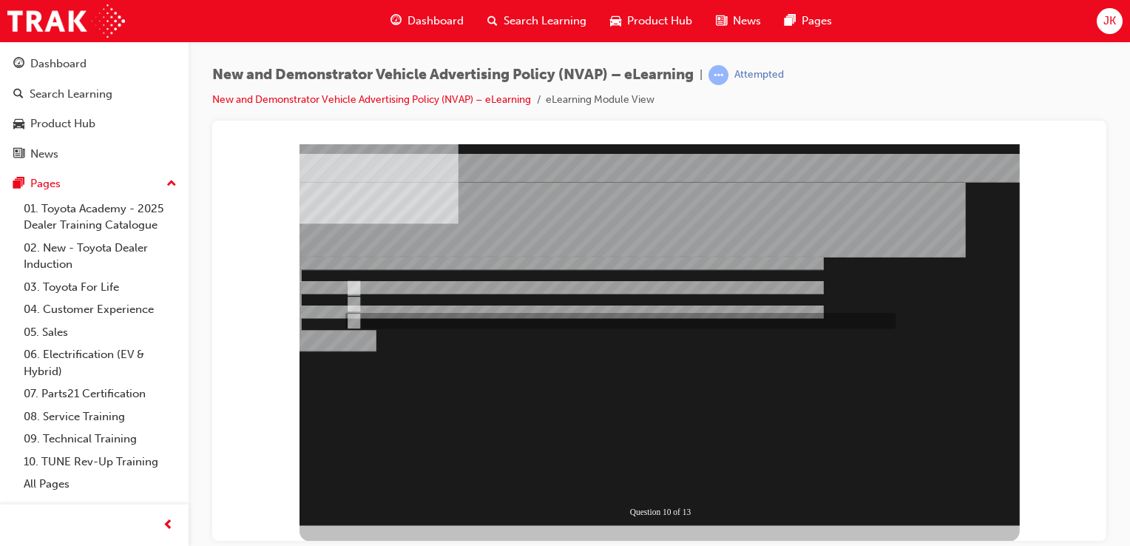
radio input "false"
radio input "true"
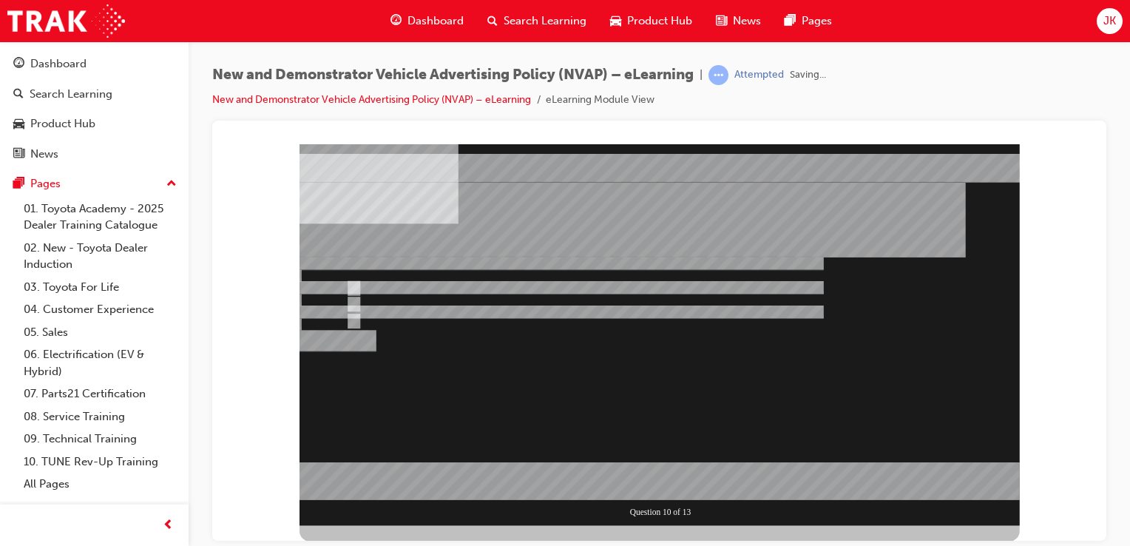
click at [655, 491] on div at bounding box center [660, 334] width 720 height 382
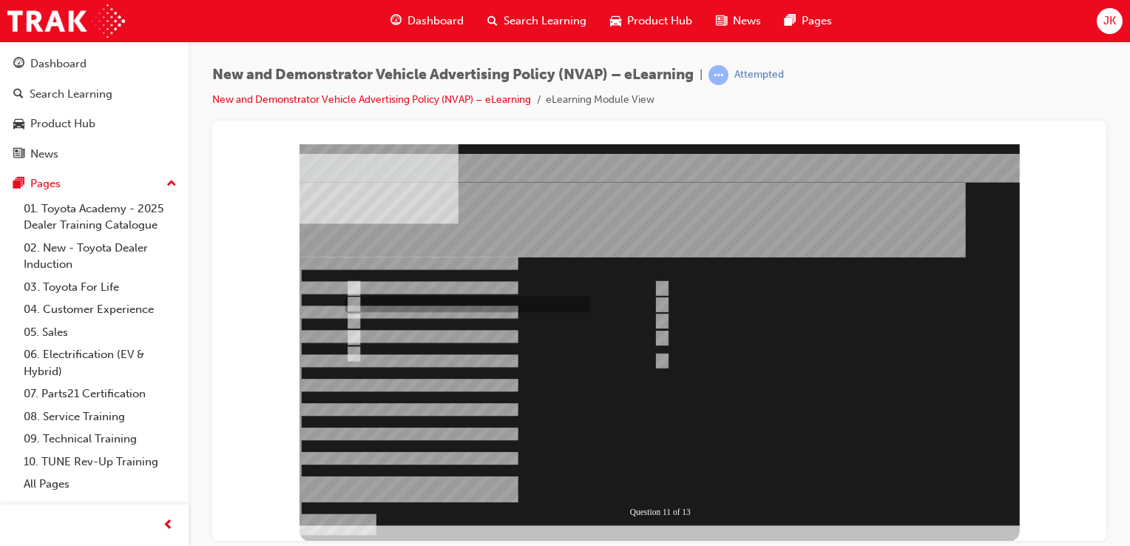
checkbox input "true"
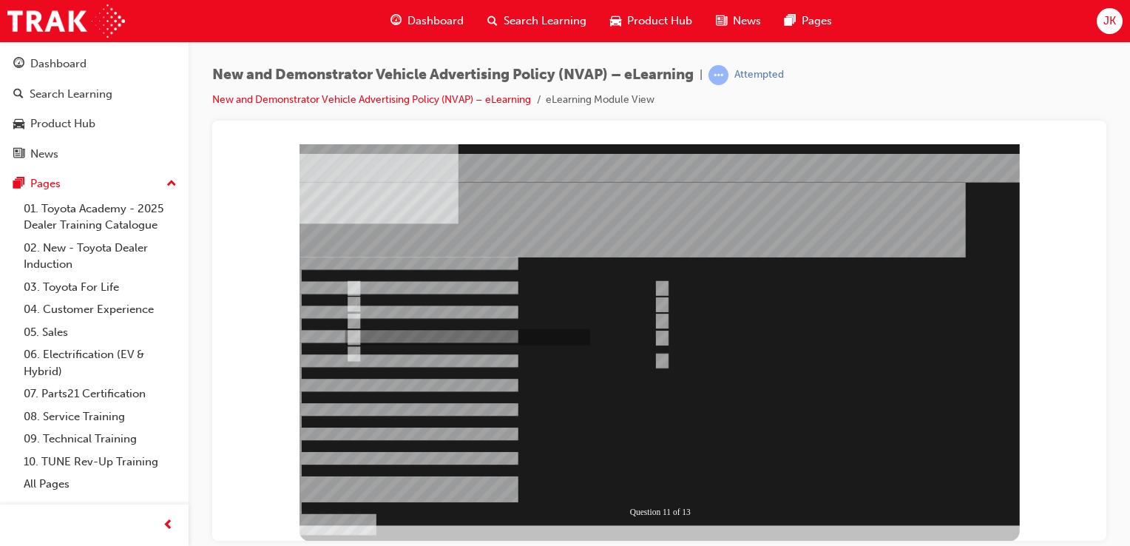
checkbox input "true"
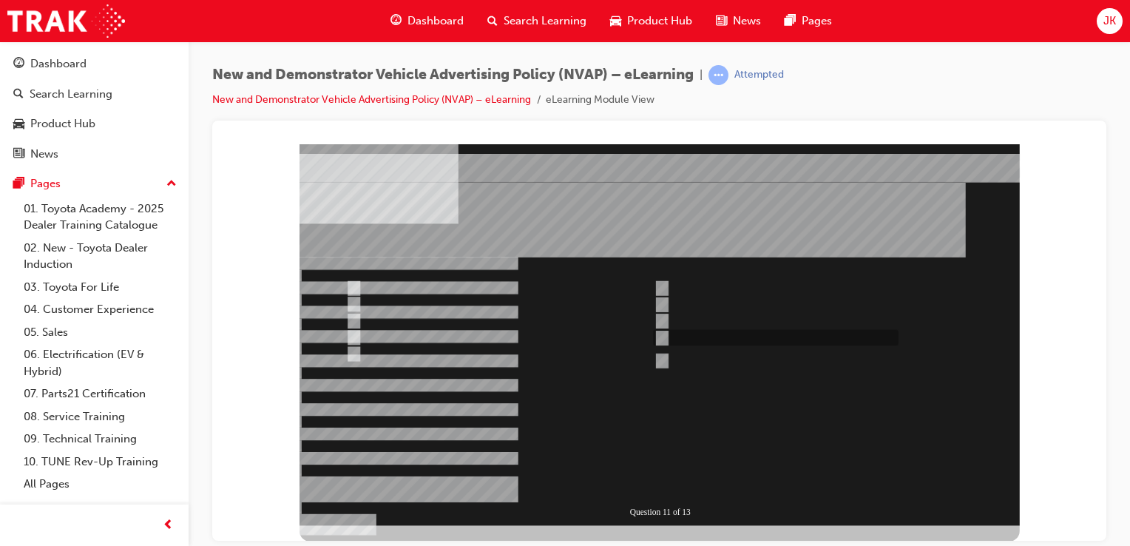
checkbox input "true"
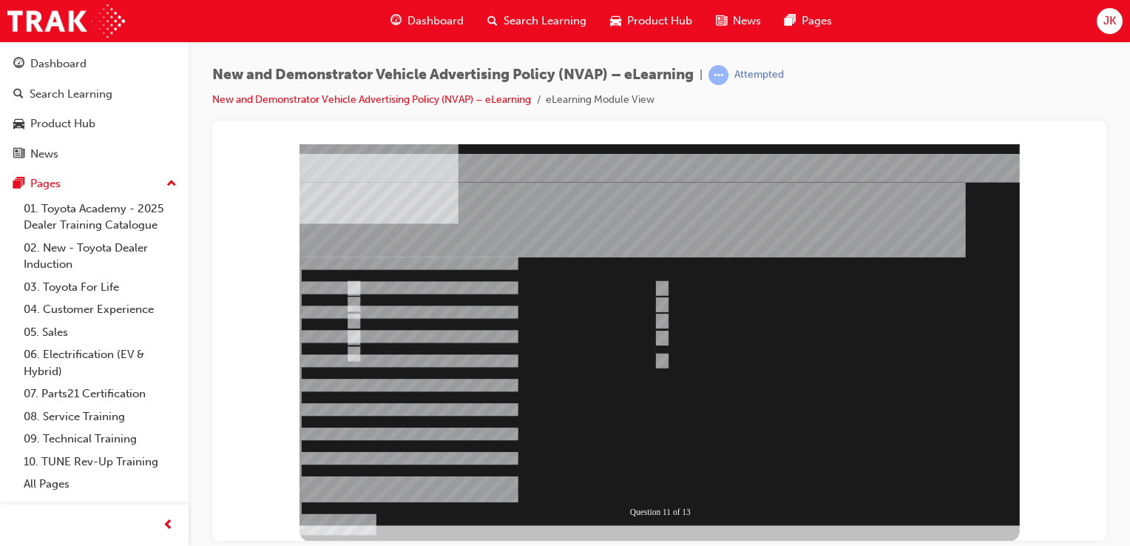
click at [678, 489] on div at bounding box center [660, 334] width 720 height 382
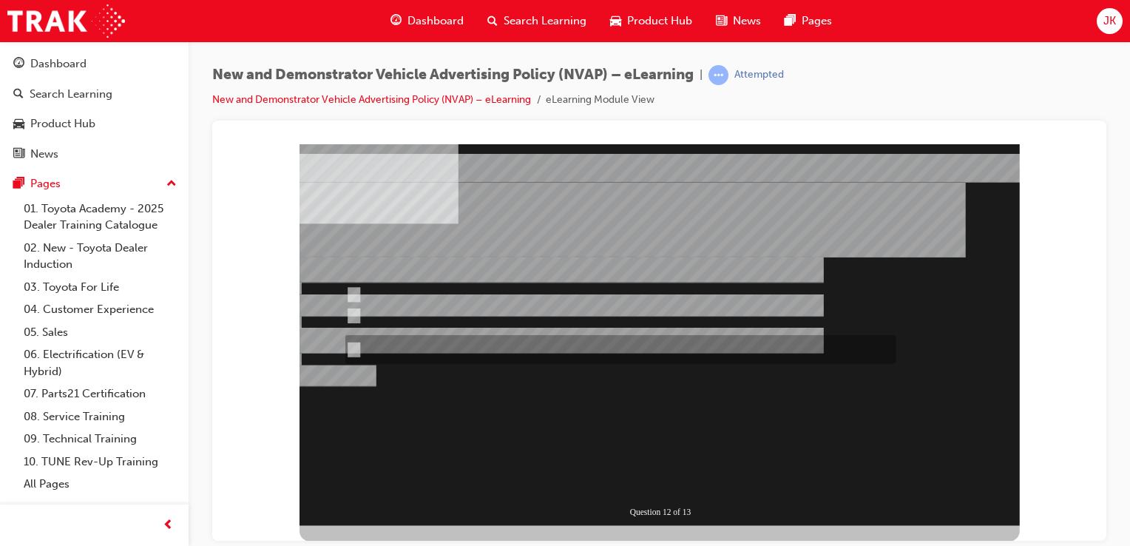
radio input "true"
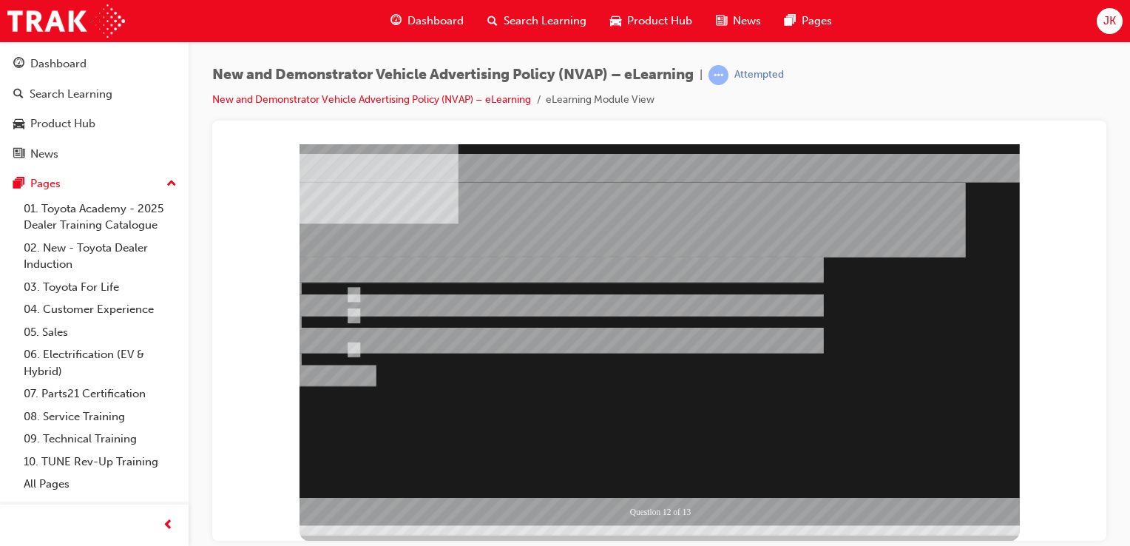
click at [671, 488] on div at bounding box center [660, 334] width 720 height 382
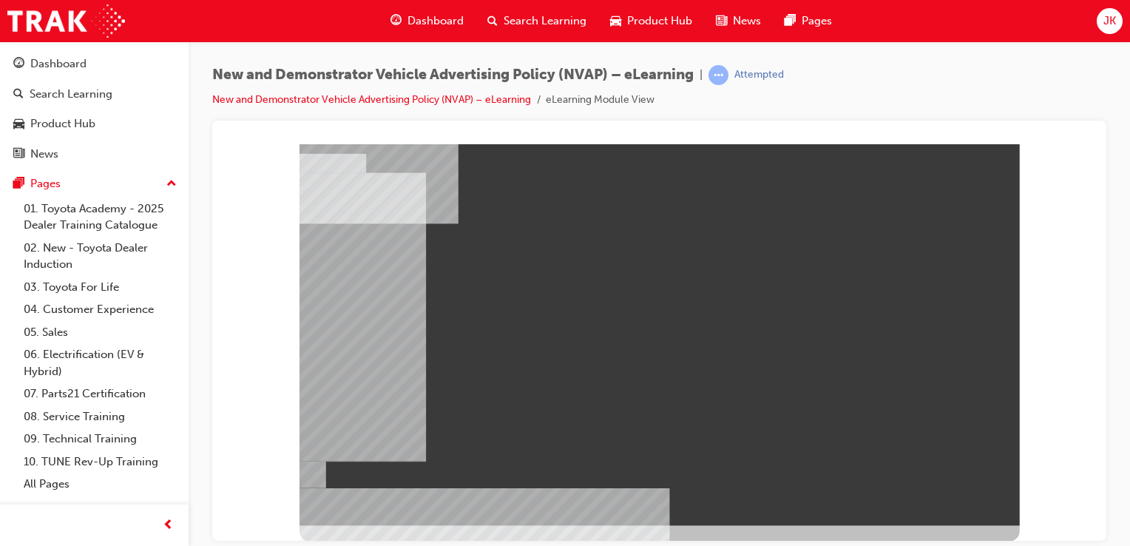
click at [954, 499] on div "" at bounding box center [660, 334] width 720 height 382
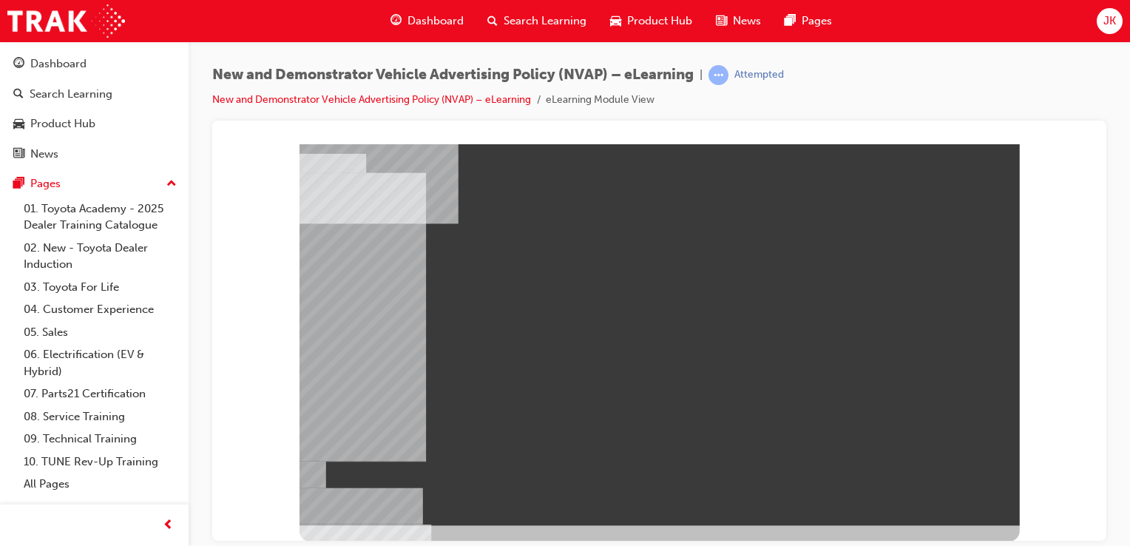
click at [970, 505] on div "" at bounding box center [660, 334] width 720 height 382
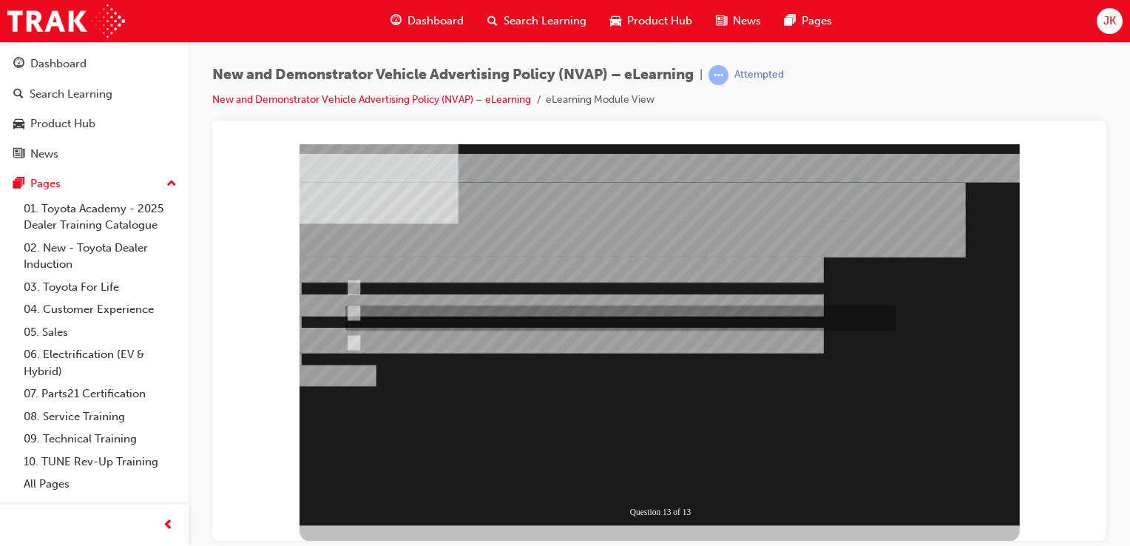
radio input "true"
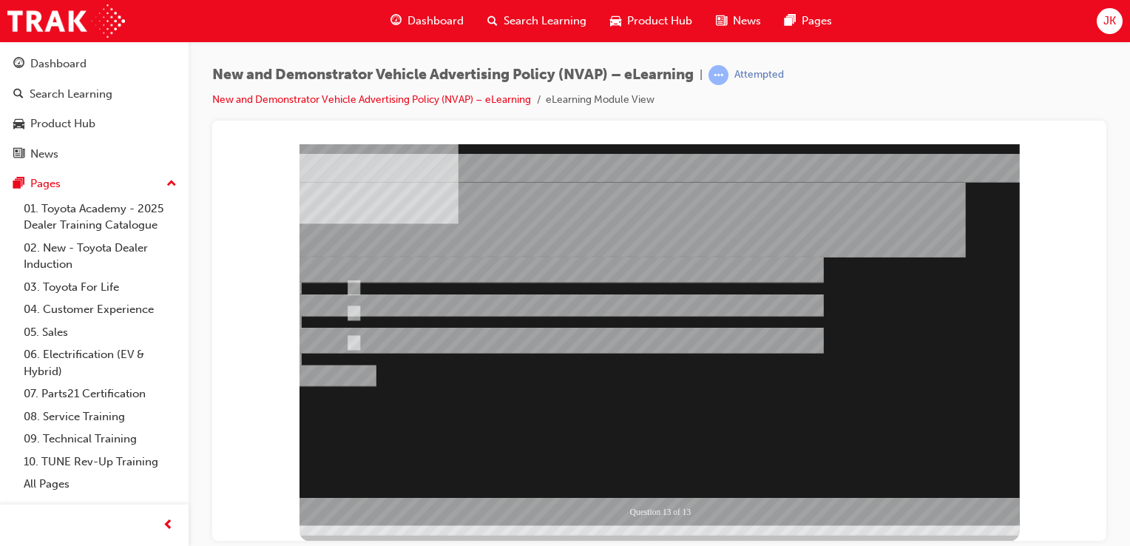
click at [651, 490] on div at bounding box center [660, 334] width 720 height 382
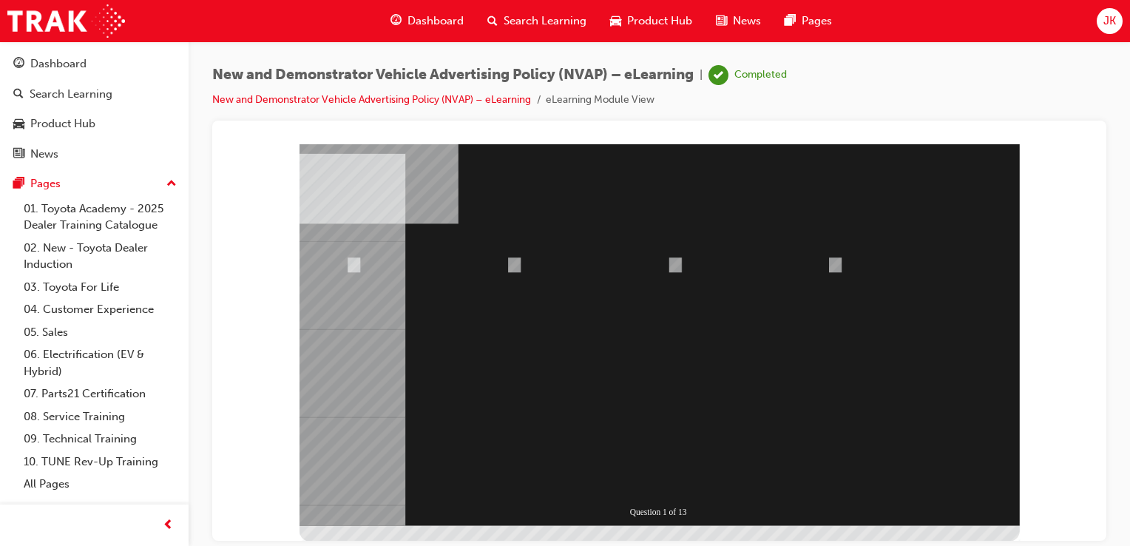
click at [538, 13] on span "Search Learning" at bounding box center [545, 21] width 83 height 17
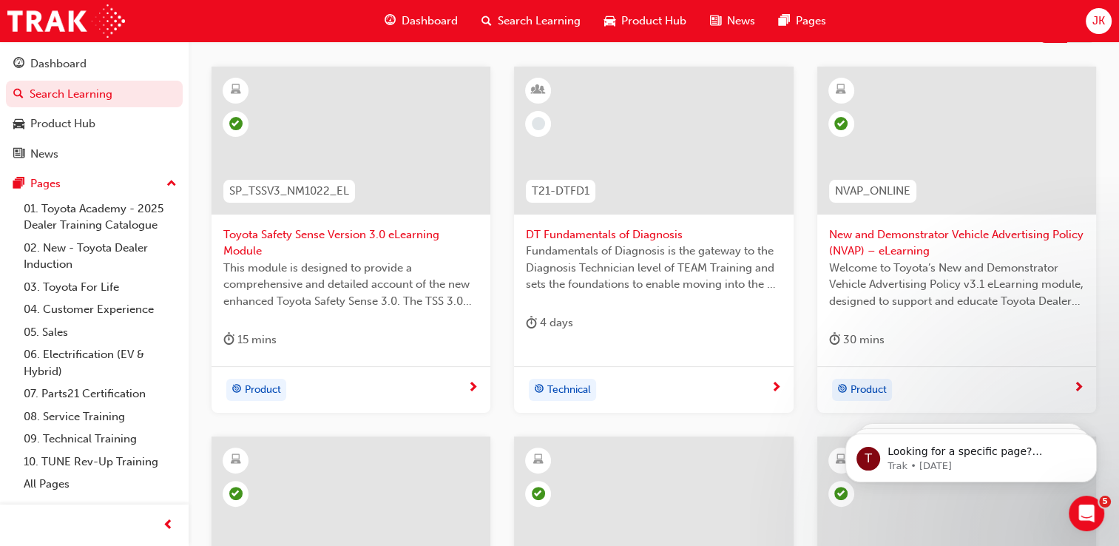
scroll to position [279, 0]
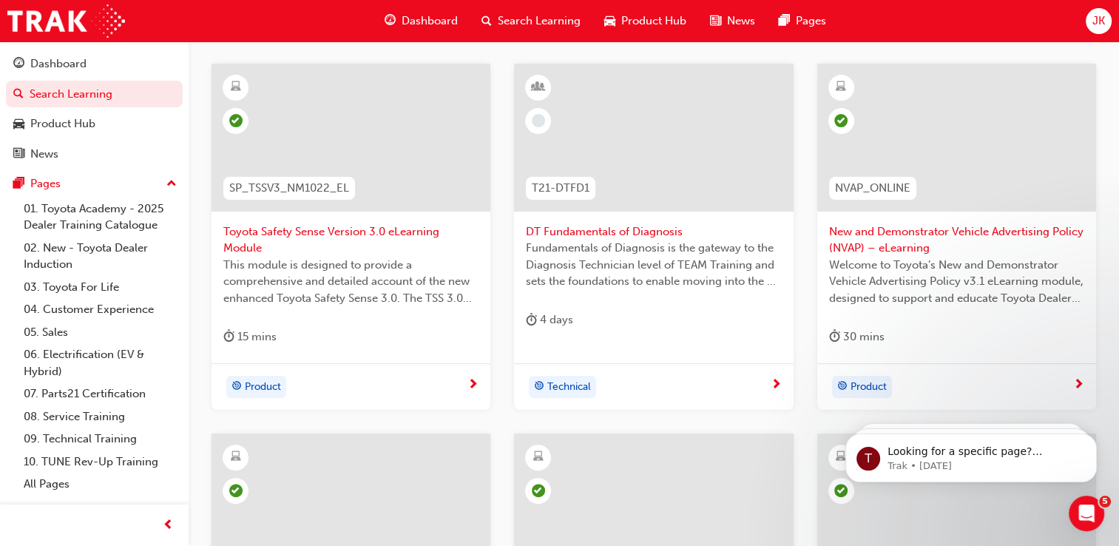
click at [1100, 29] on span "JK" at bounding box center [1098, 21] width 13 height 17
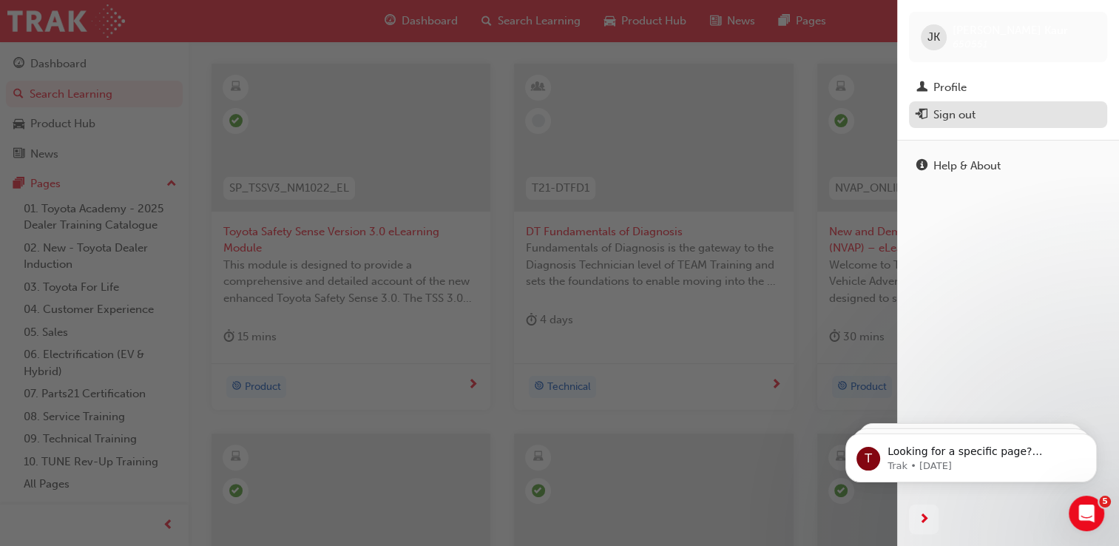
click at [976, 104] on button "Sign out" at bounding box center [1008, 114] width 198 height 27
